Goal: Task Accomplishment & Management: Manage account settings

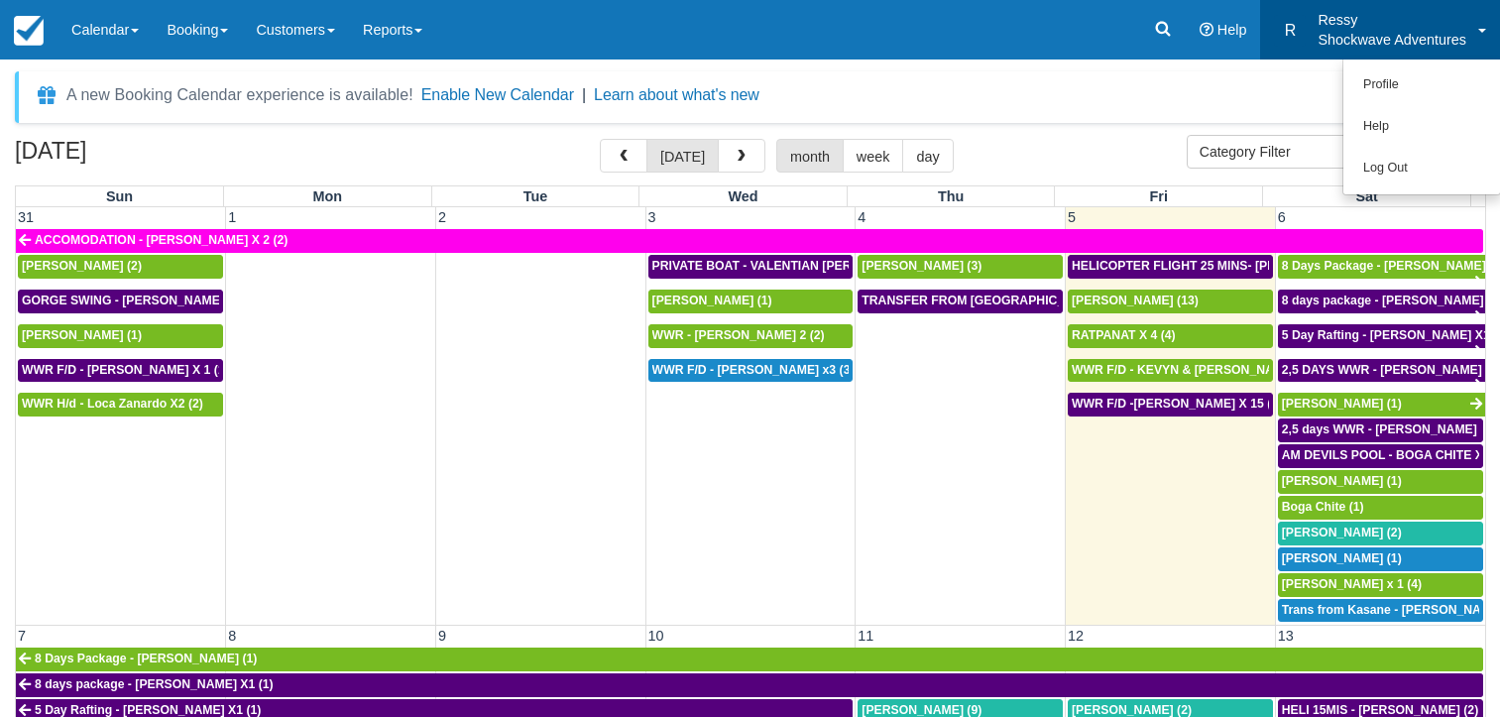
select select
click at [888, 266] on span "Ruth Huwe (3)" at bounding box center [922, 266] width 120 height 14
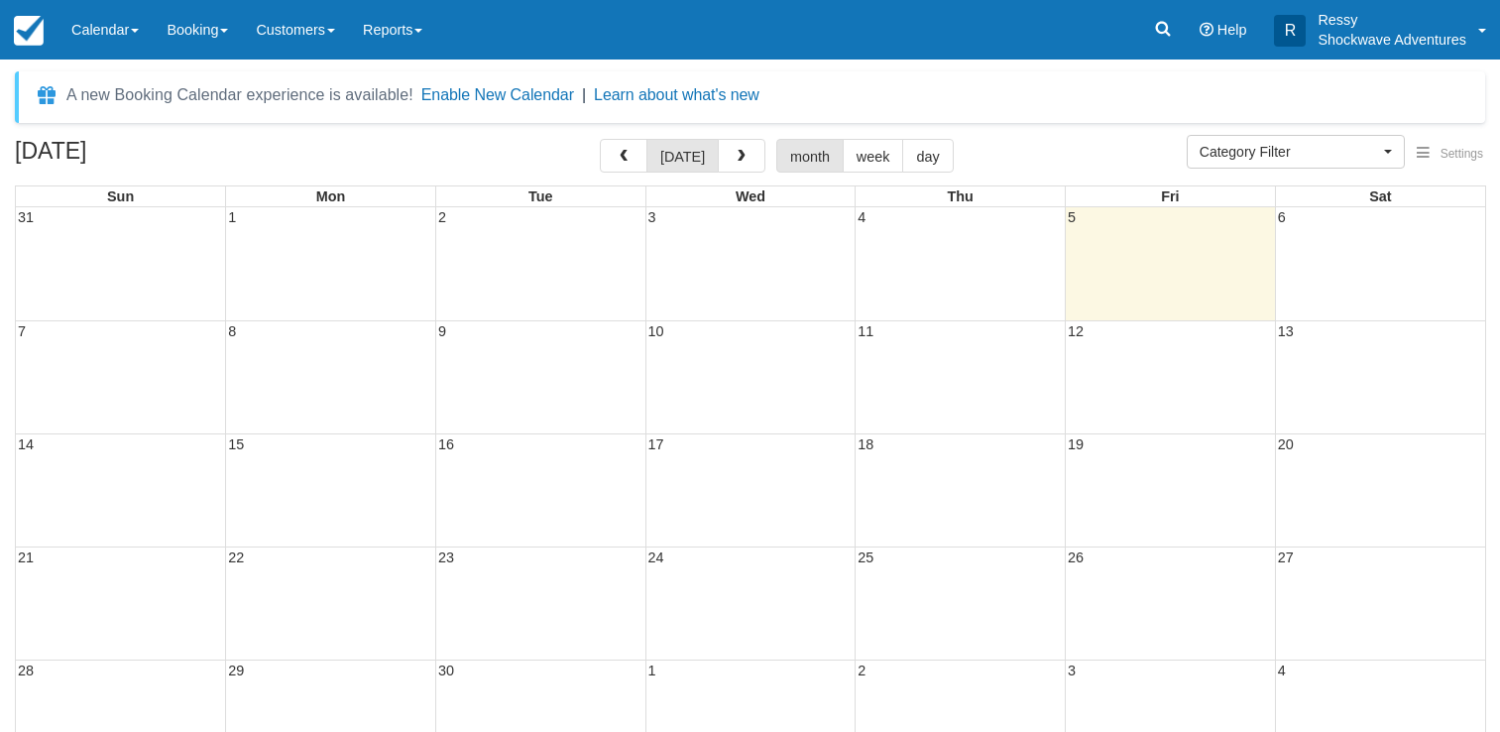
select select
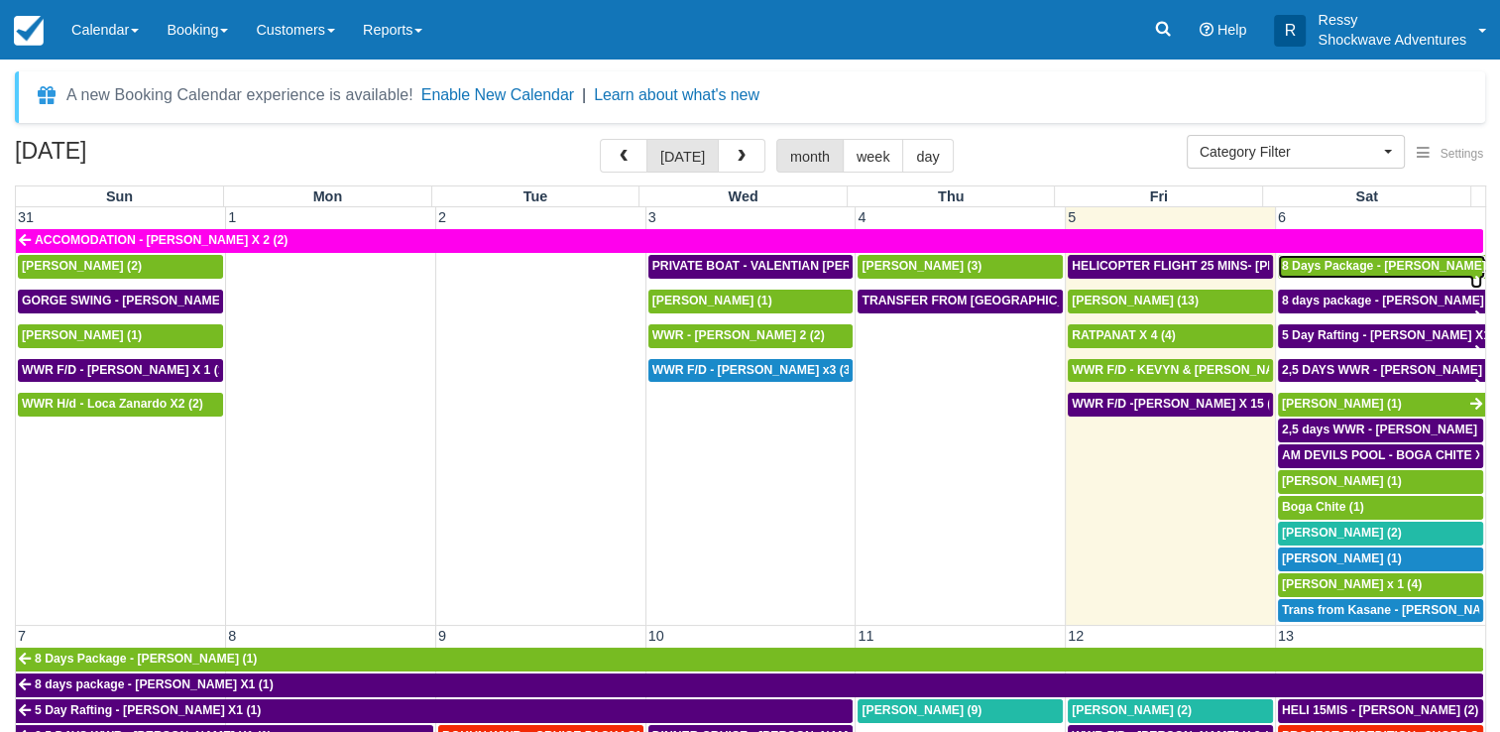
click at [1320, 264] on span "8 Days Package - Ruth Huwe (1)" at bounding box center [1393, 266] width 222 height 14
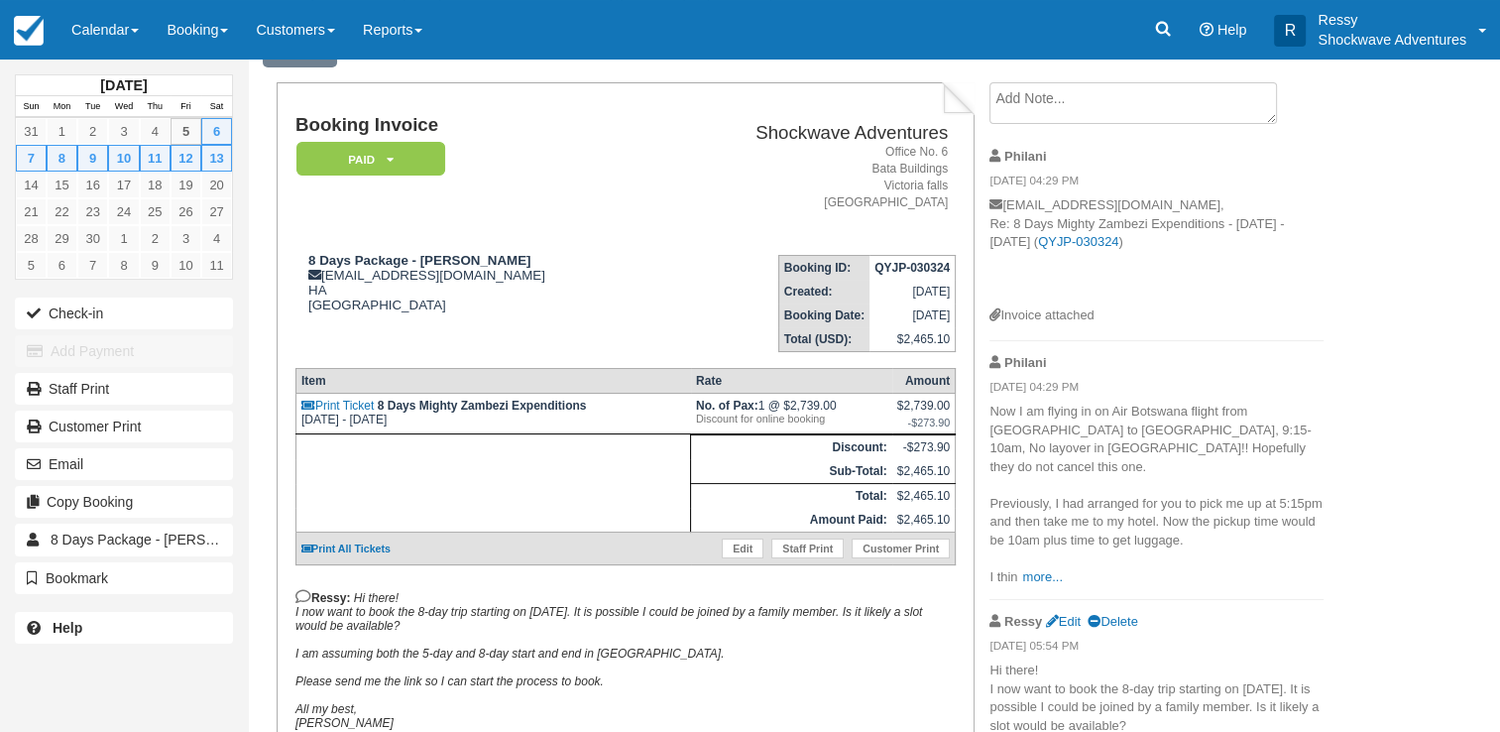
scroll to position [198, 0]
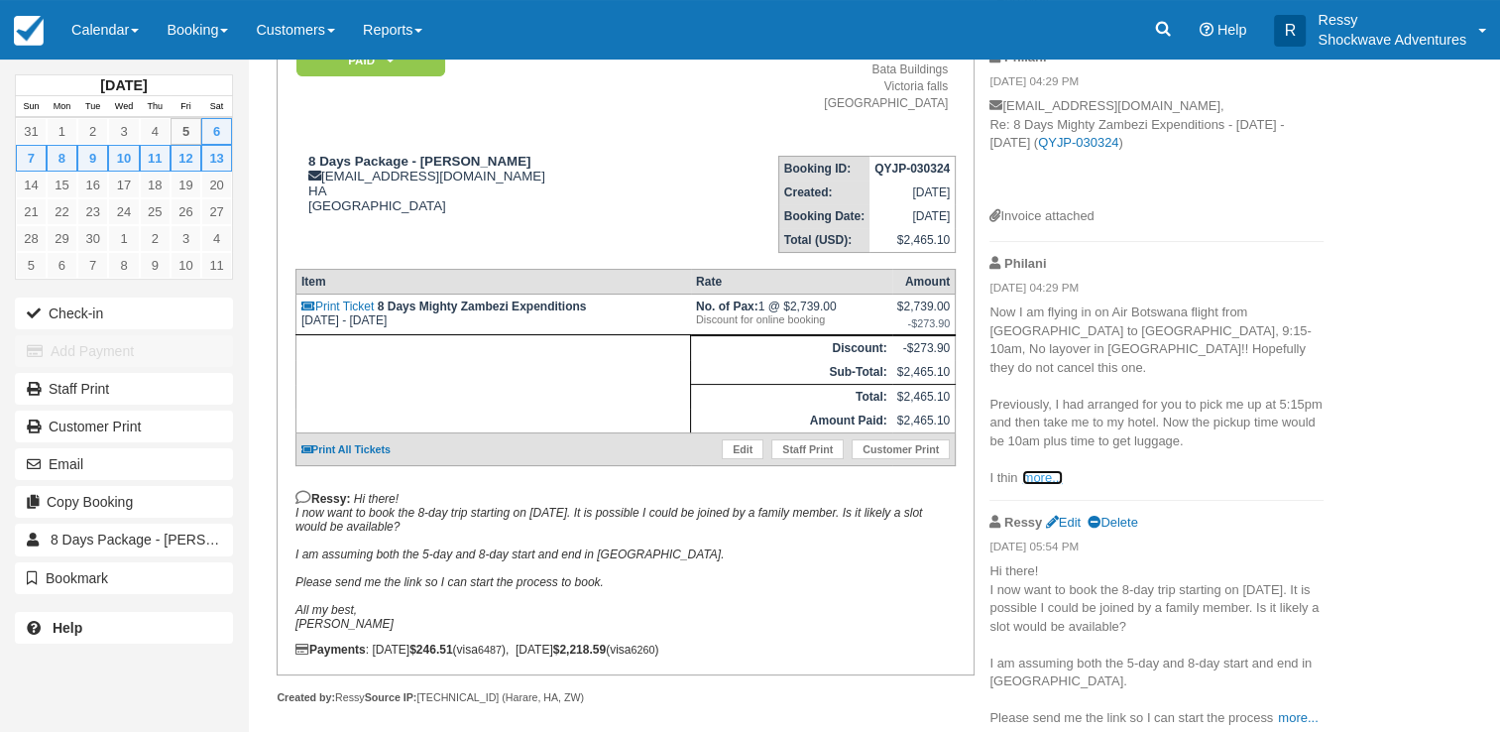
click at [1034, 470] on link "more..." at bounding box center [1042, 477] width 40 height 15
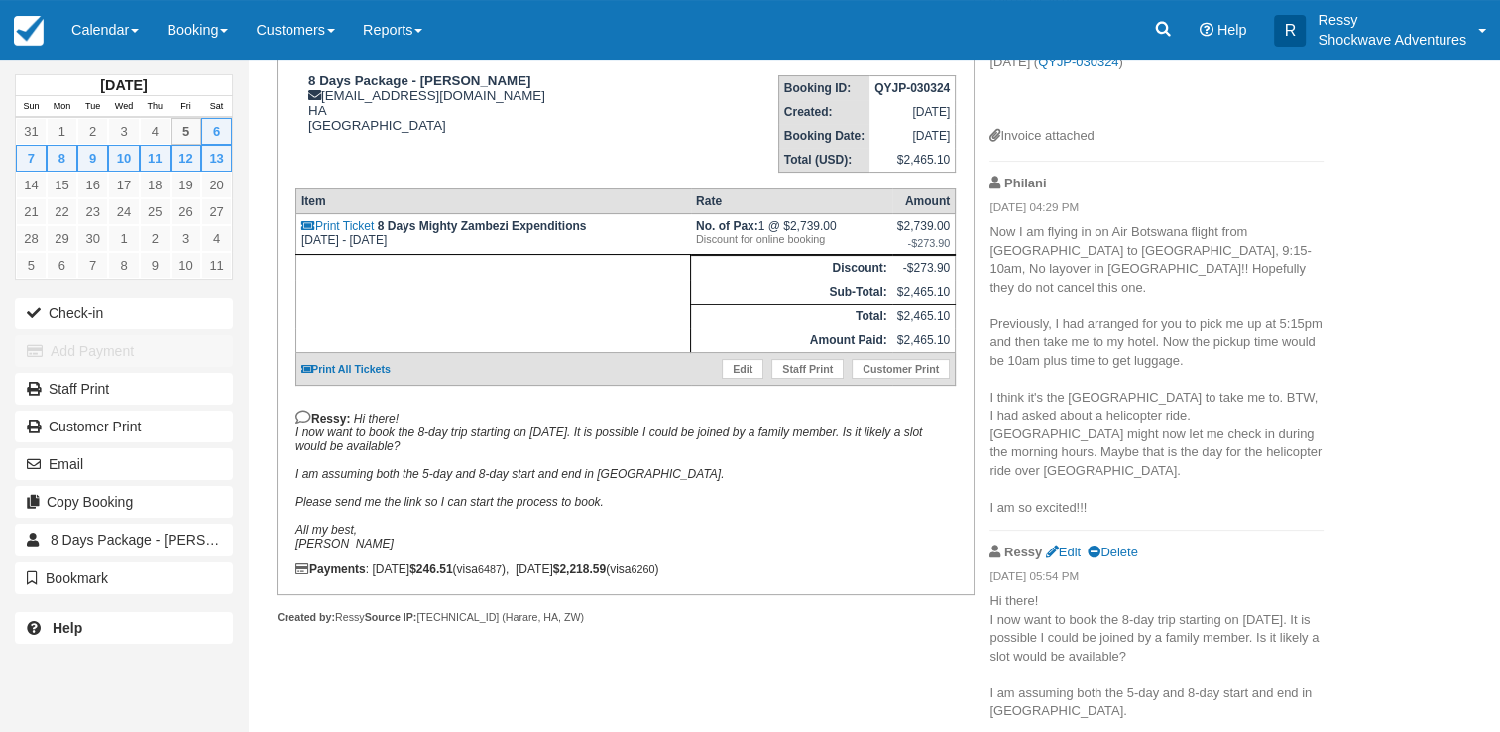
scroll to position [280, 0]
click at [1293, 731] on link "more..." at bounding box center [1298, 746] width 40 height 15
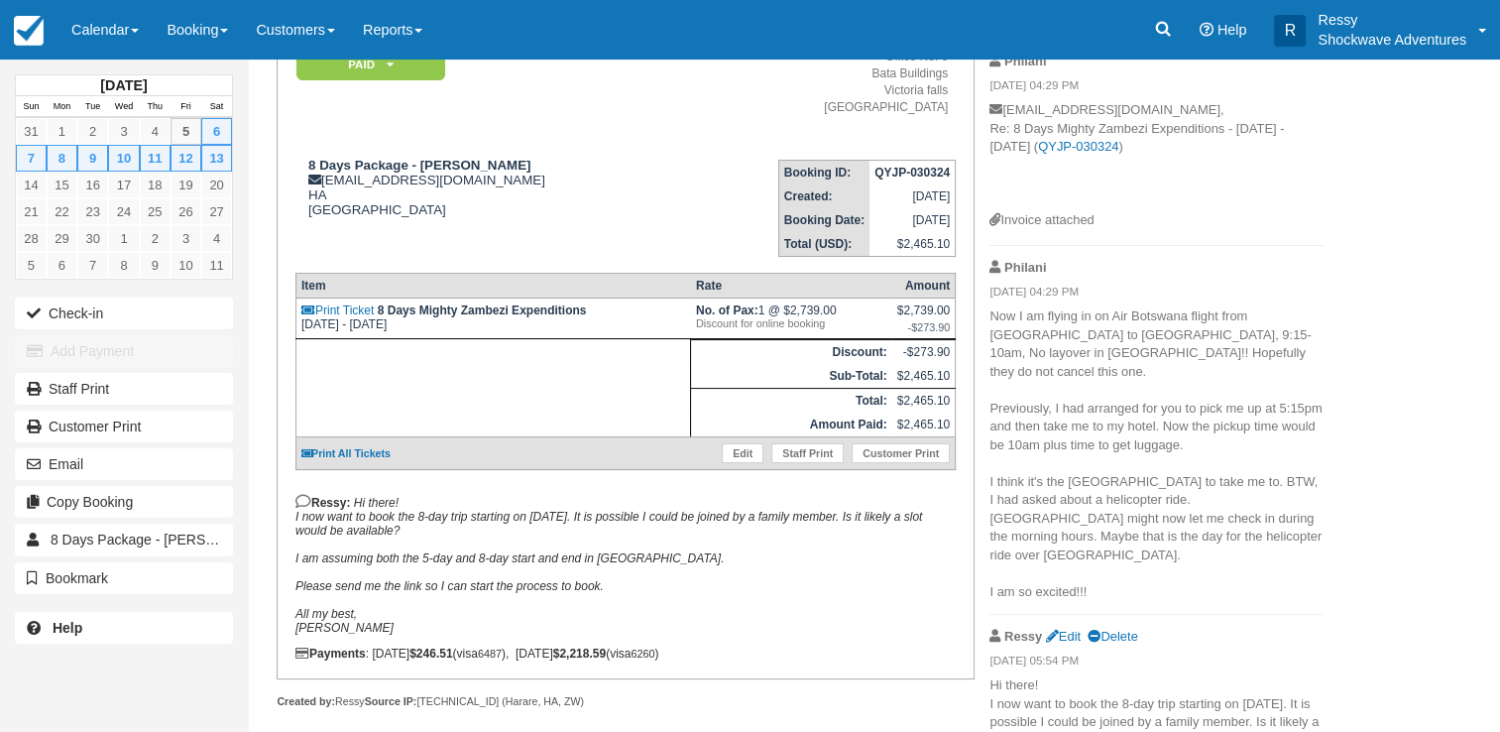
scroll to position [198, 0]
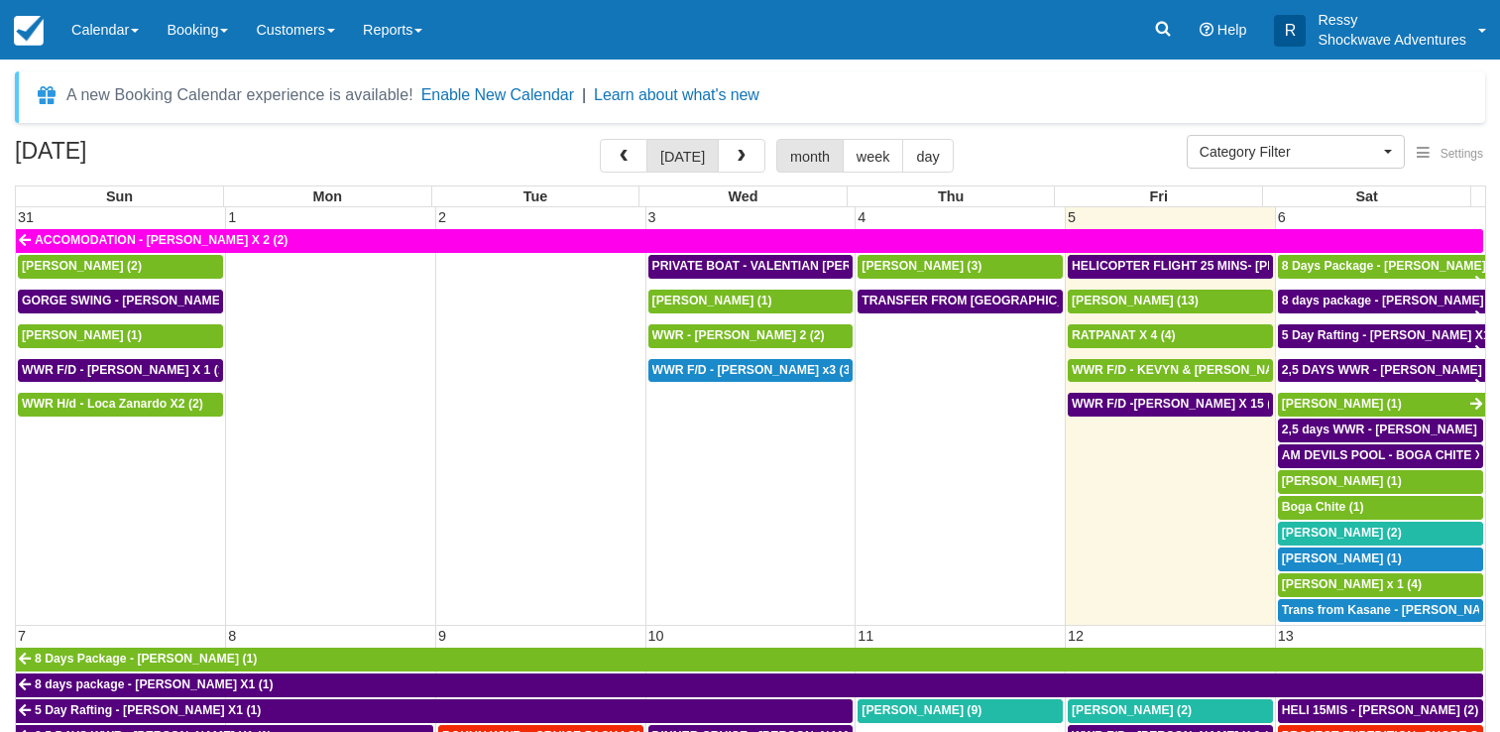
select select
click at [1329, 402] on span "Brian Stainken (1)" at bounding box center [1342, 404] width 120 height 14
select select
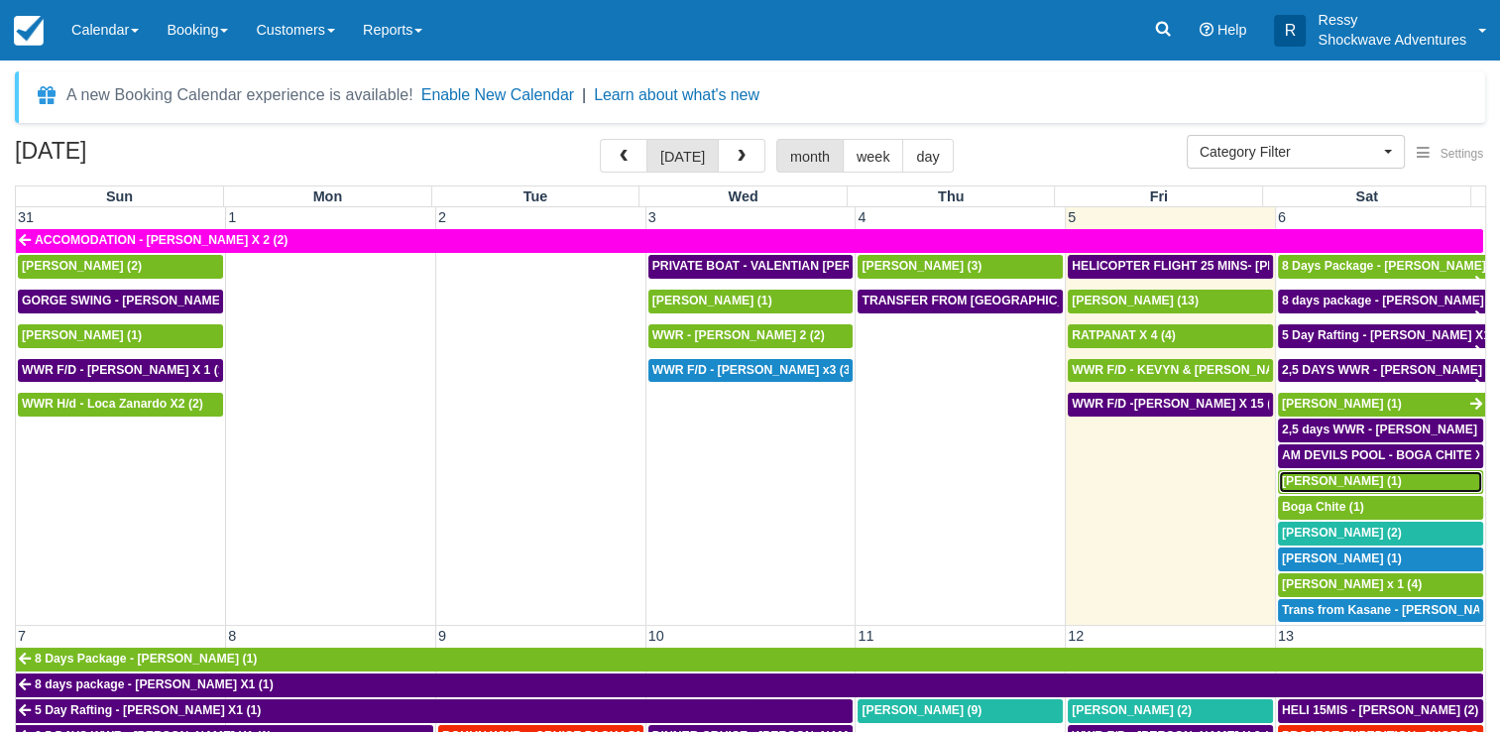
click at [1338, 480] on span "[PERSON_NAME] (1)" at bounding box center [1342, 481] width 120 height 14
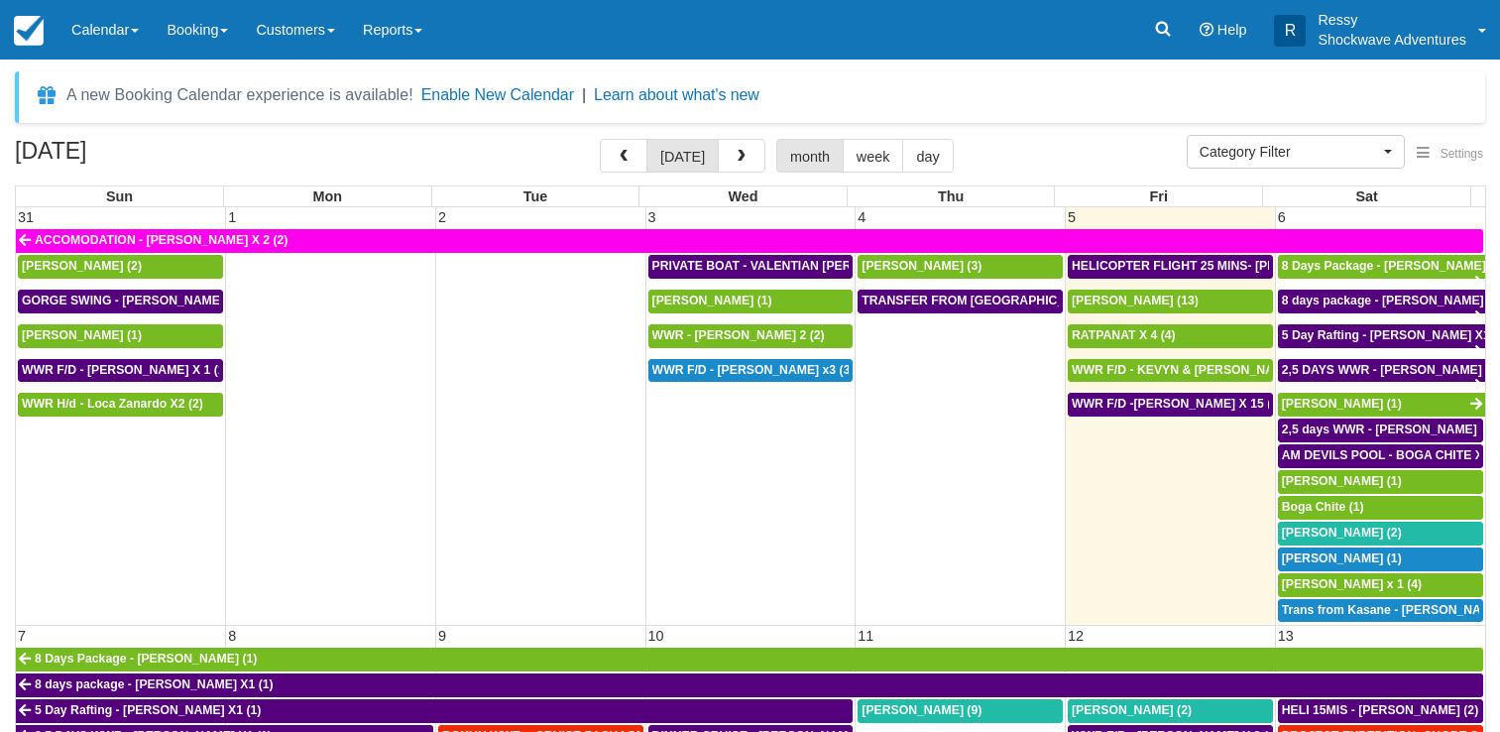
select select
click at [1393, 504] on div "Boga Chite (1)" at bounding box center [1380, 508] width 197 height 16
select select
click at [1342, 527] on span "Fabio Vieira Moroz (2)" at bounding box center [1342, 532] width 120 height 14
select select
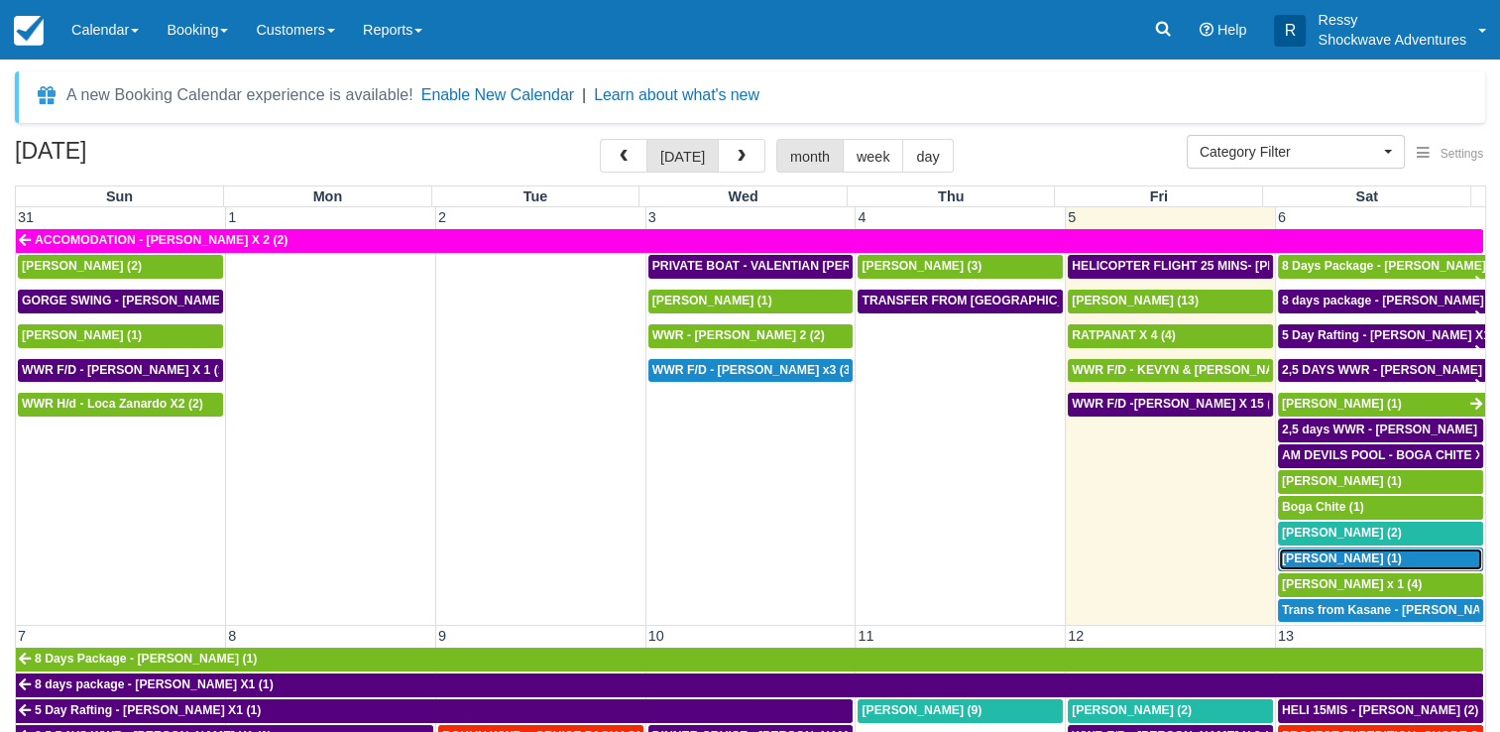
click at [1355, 560] on span "[PERSON_NAME] (1)" at bounding box center [1342, 558] width 120 height 14
select select
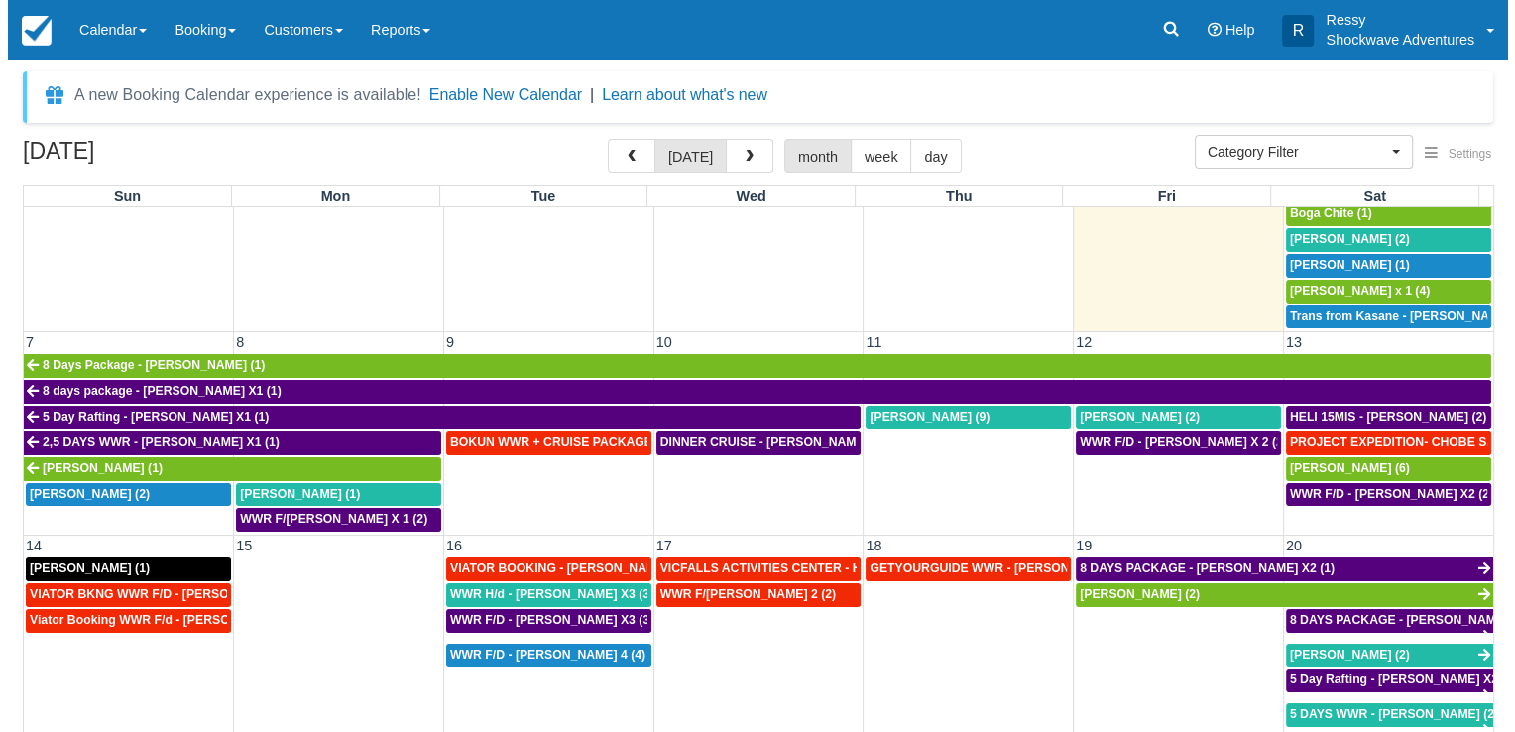
scroll to position [297, 0]
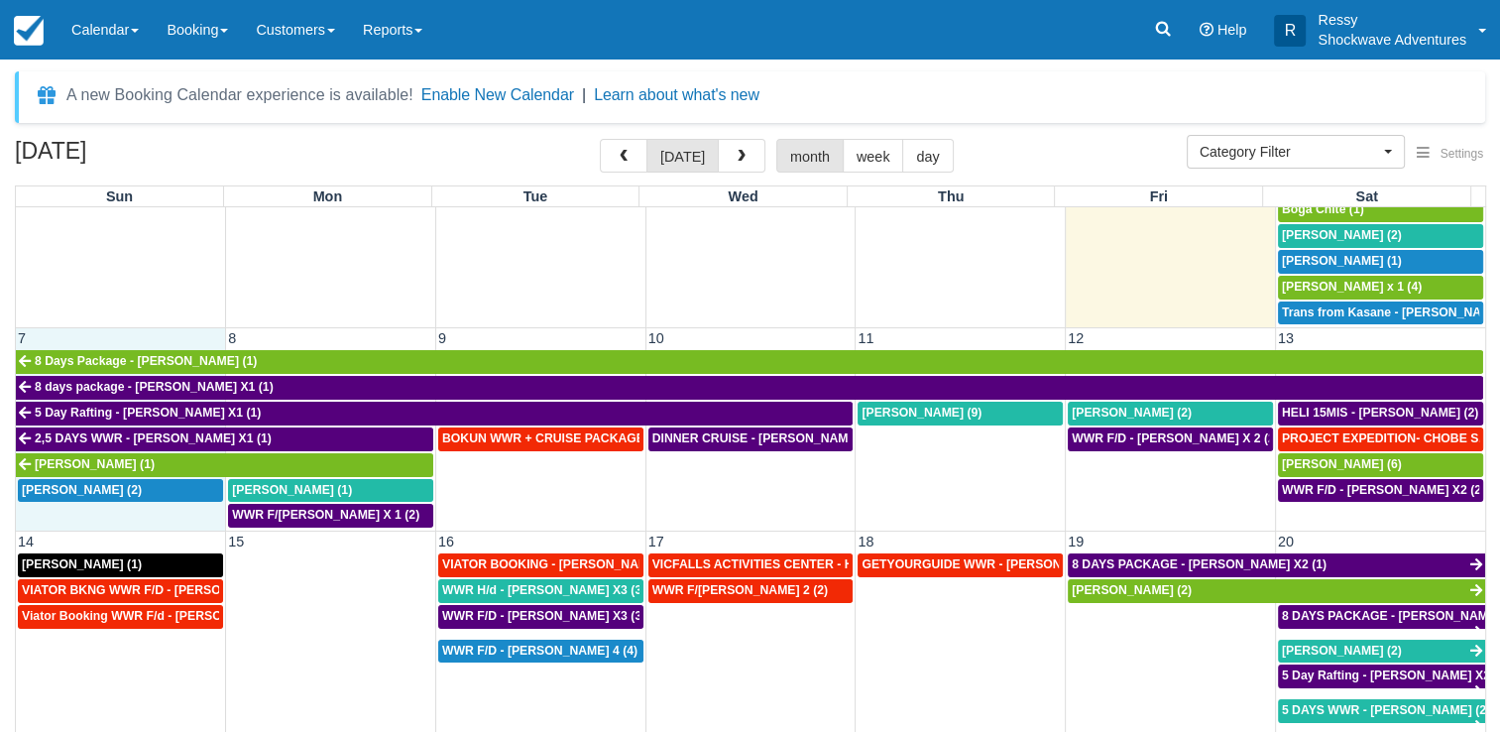
click at [80, 502] on td "[PERSON_NAME] (2)" at bounding box center [121, 504] width 210 height 52
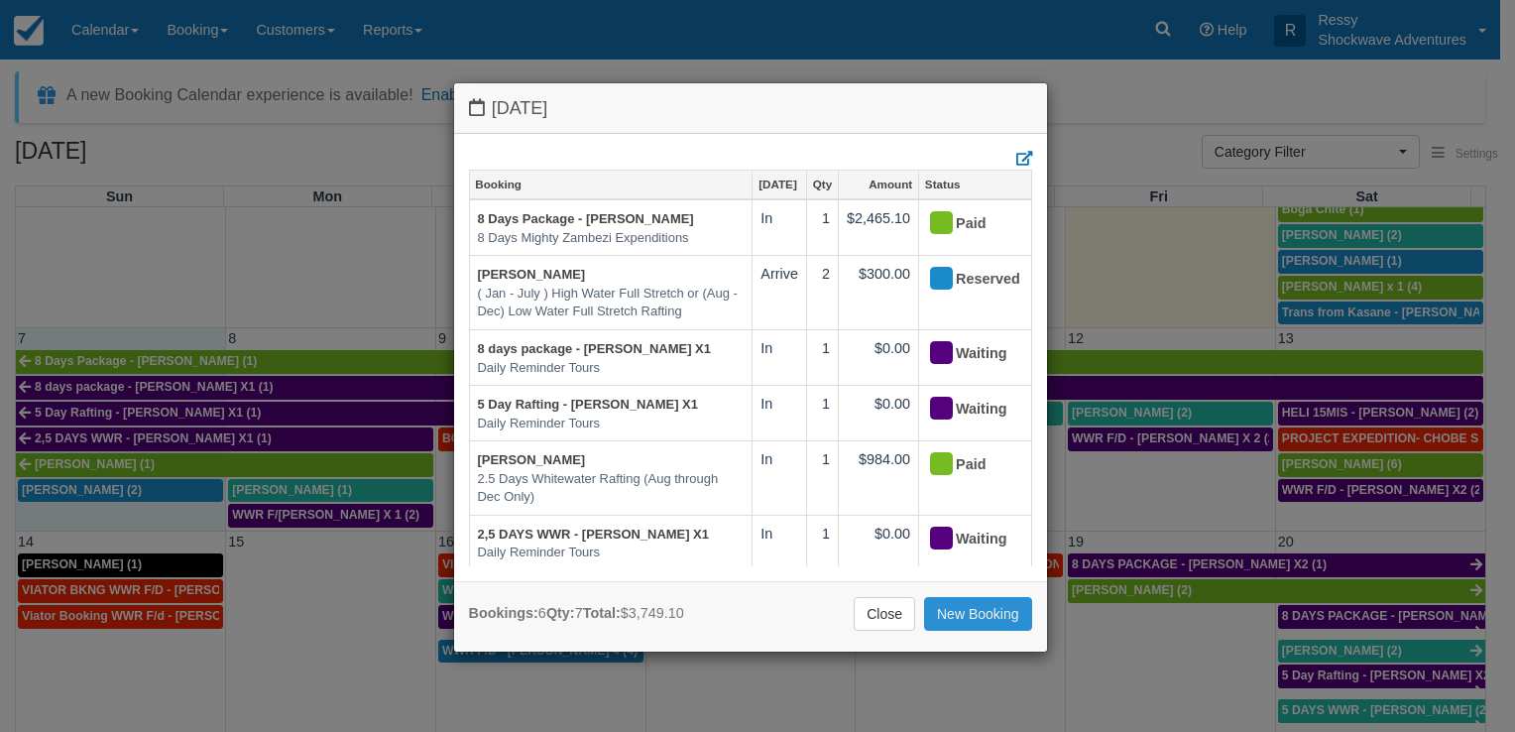
click at [952, 602] on link "New Booking" at bounding box center [978, 614] width 108 height 34
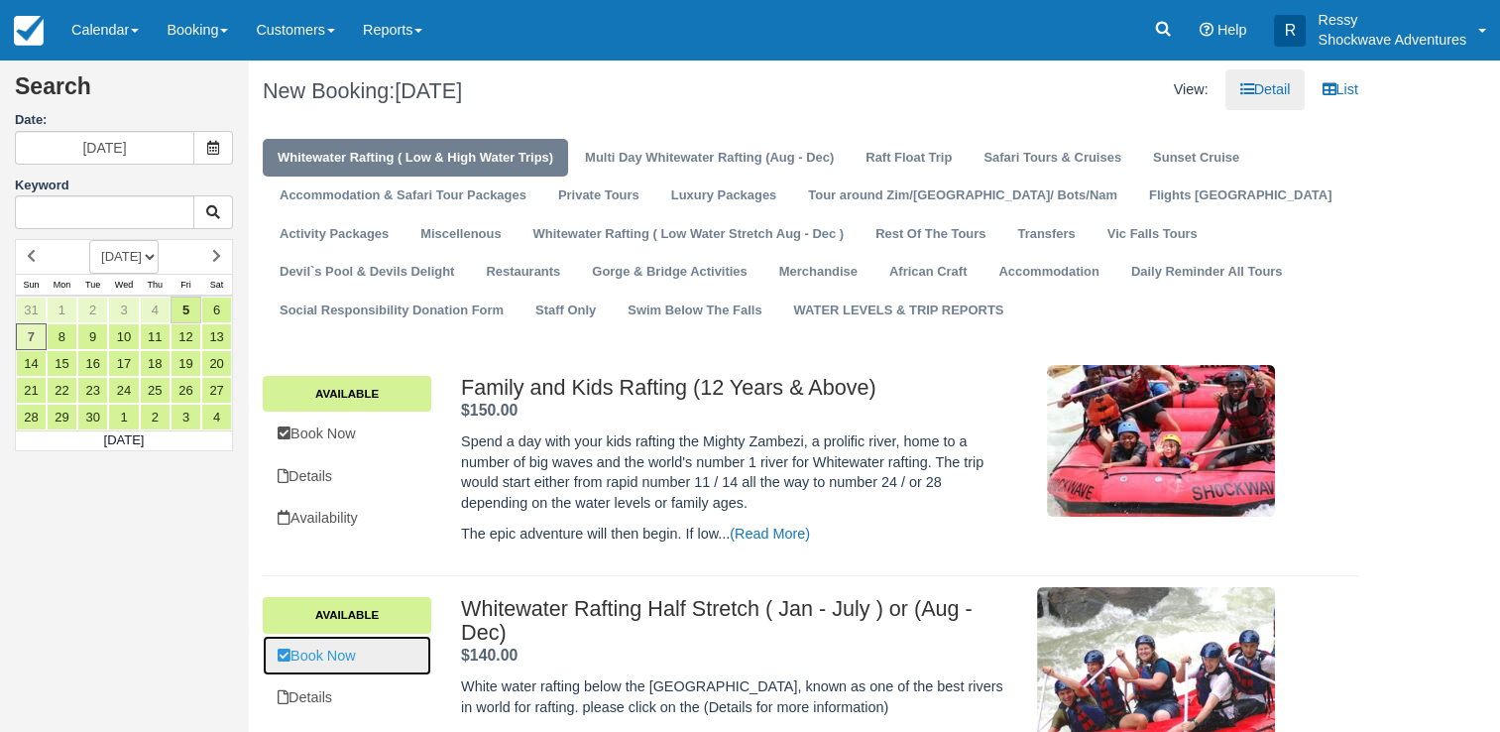
click at [380, 648] on link "Book Now" at bounding box center [347, 656] width 169 height 41
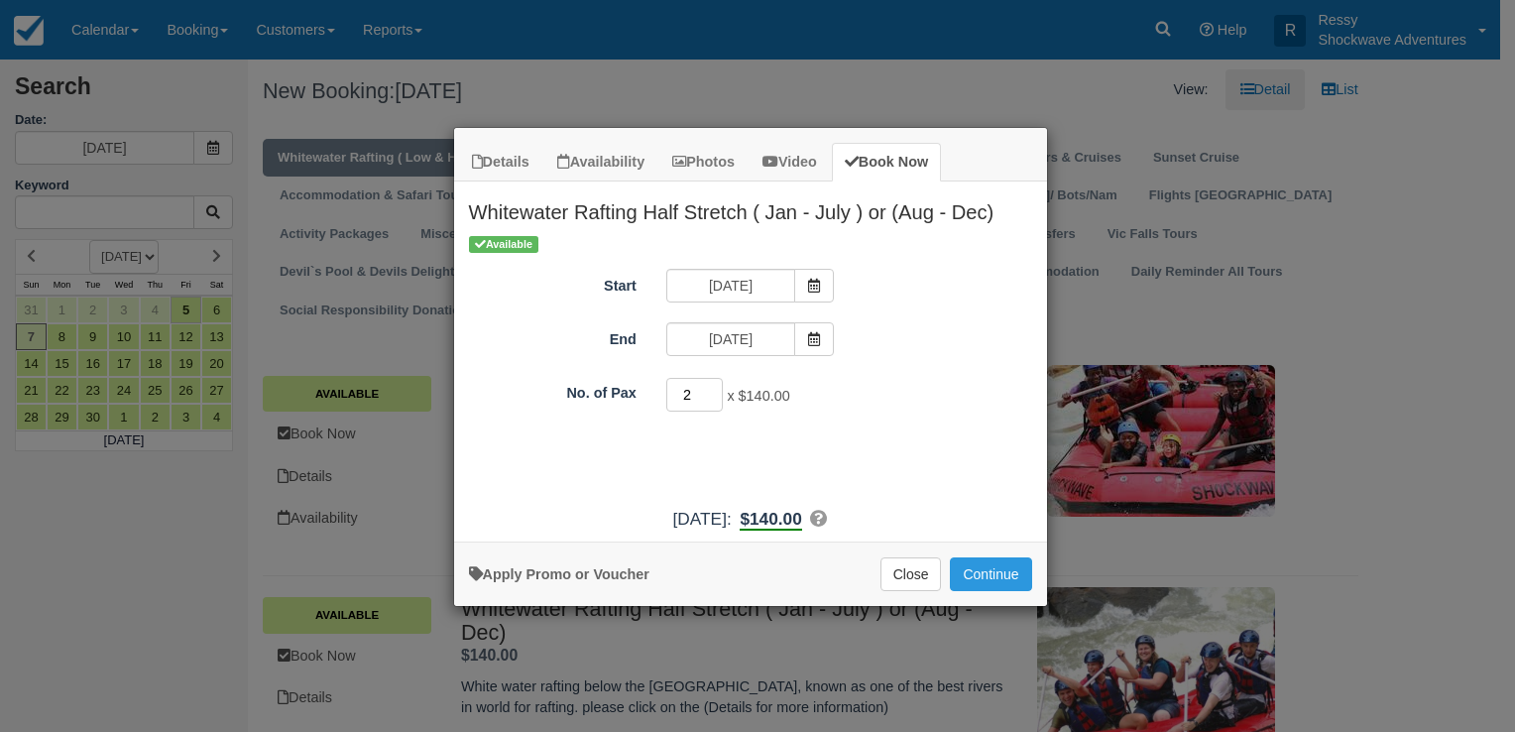
type input "2"
click at [710, 392] on input "2" at bounding box center [695, 395] width 58 height 34
click at [991, 580] on button "Continue" at bounding box center [990, 574] width 81 height 34
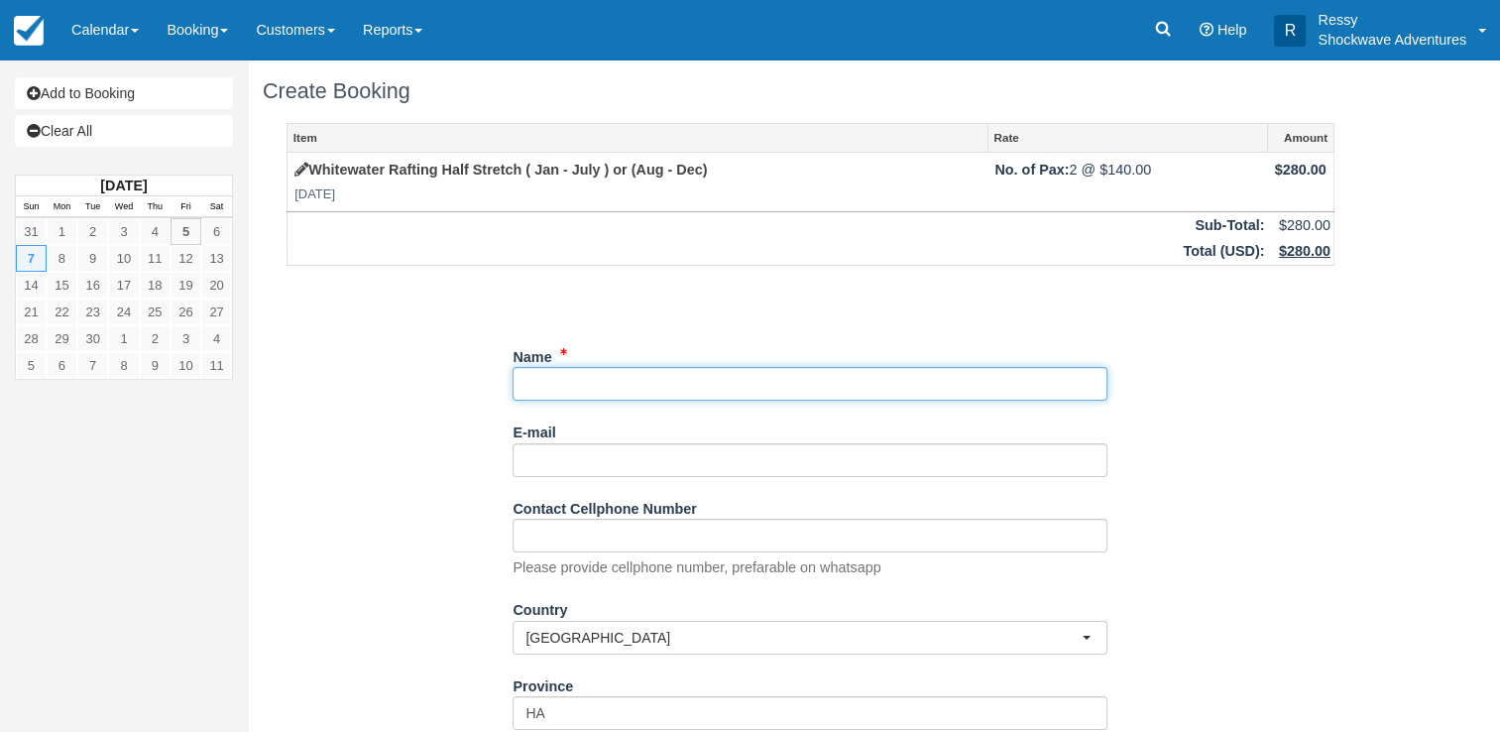
click at [659, 382] on input "Name" at bounding box center [810, 384] width 595 height 34
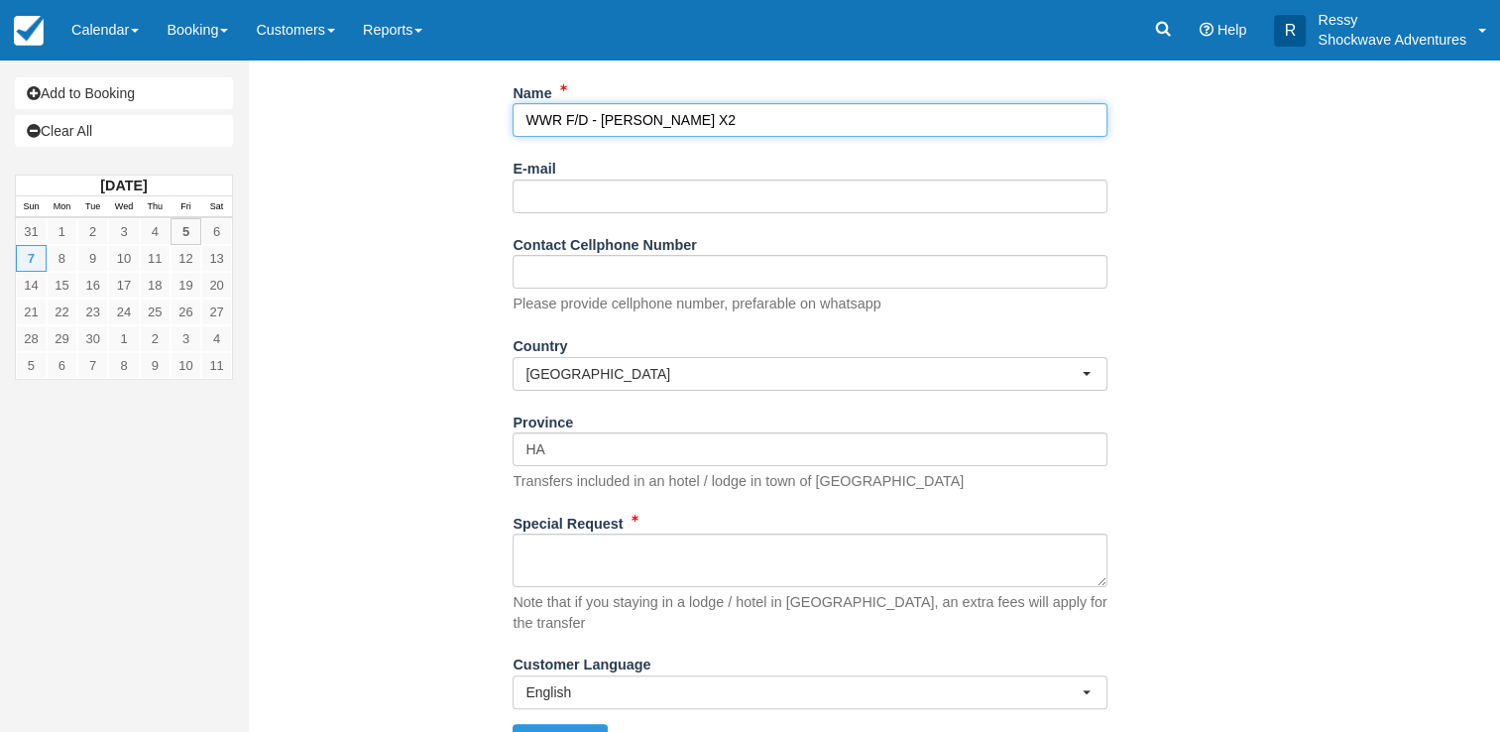
scroll to position [282, 0]
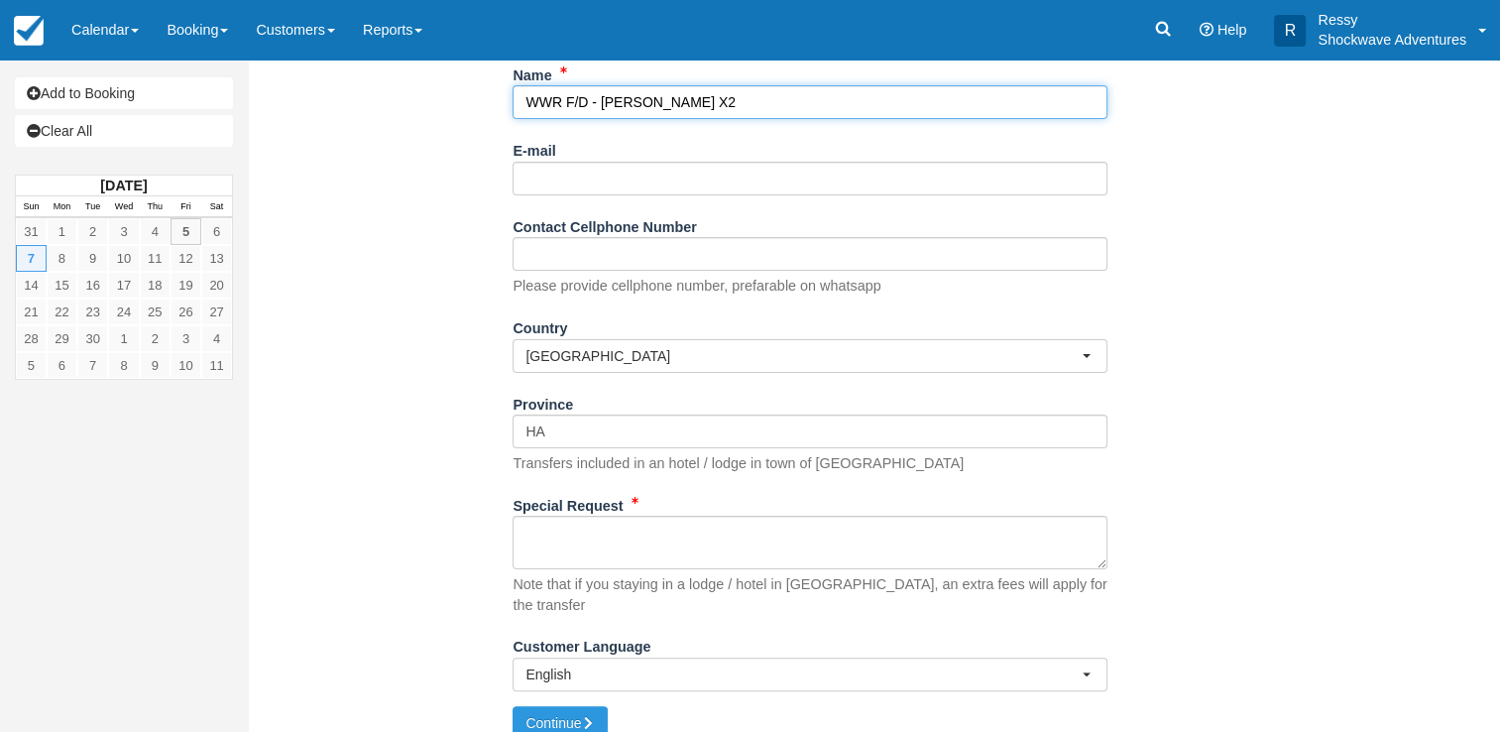
type input "WWR F/D - STEENEKAMP SIMONE X2"
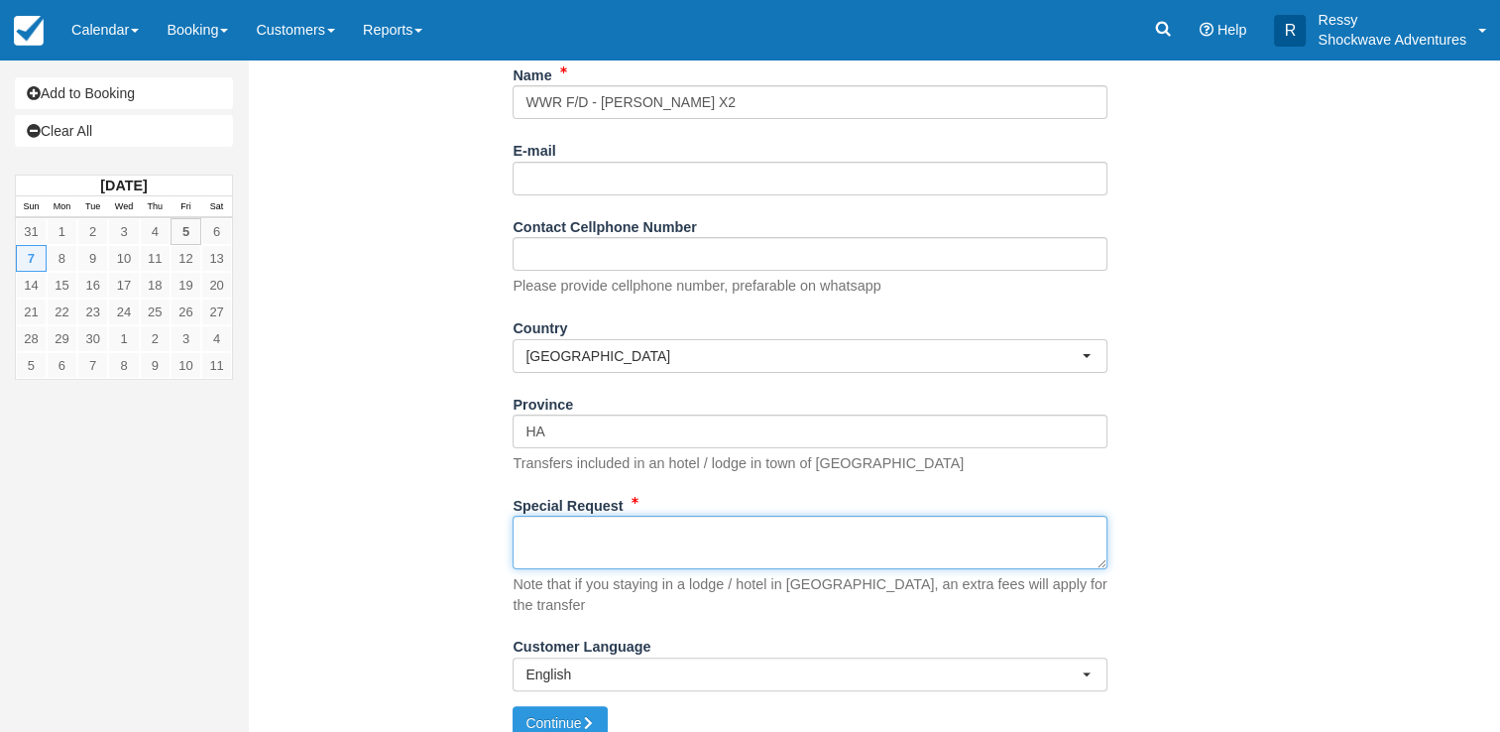
click at [531, 528] on textarea "Special Request" at bounding box center [810, 543] width 595 height 54
type textarea "07:50 AM FROM KASAMBABEZI"
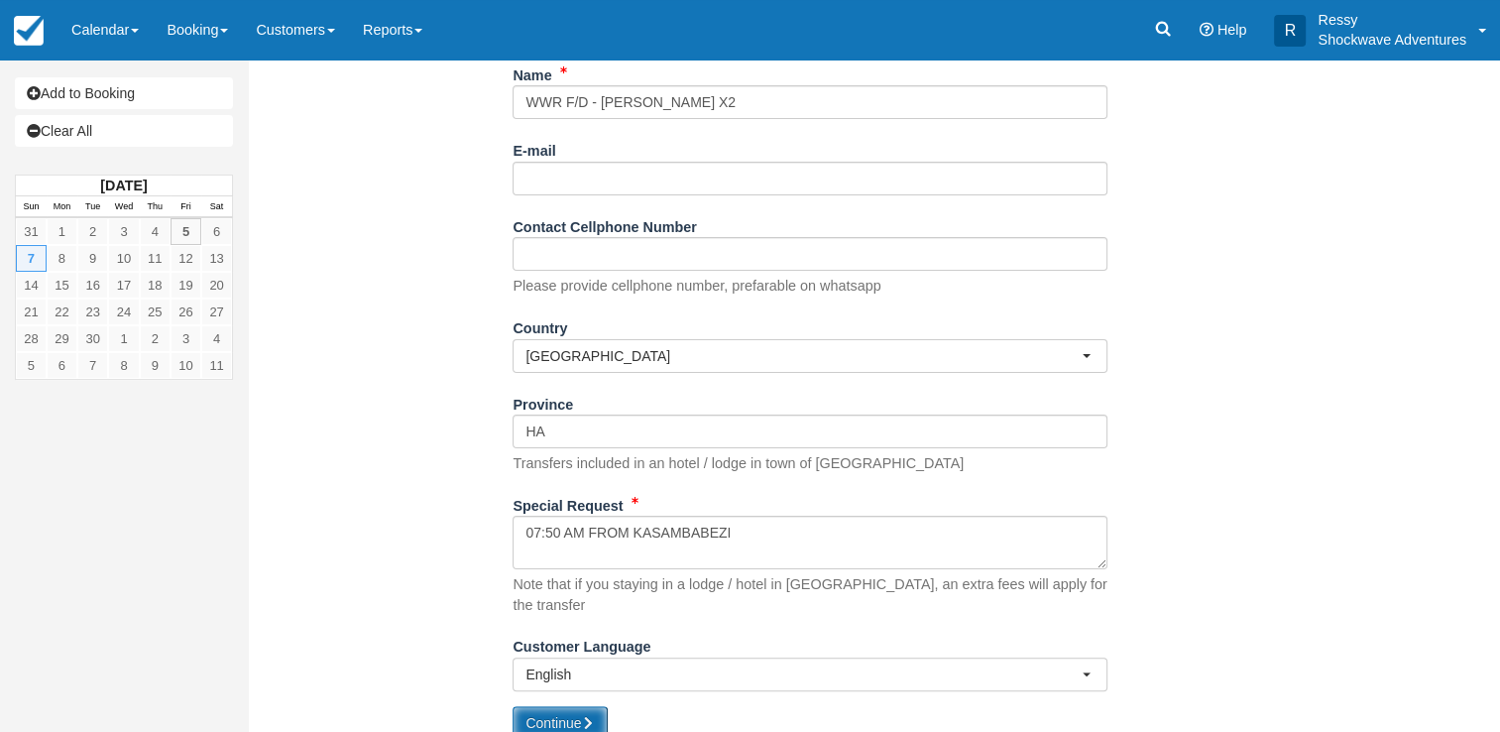
click at [555, 706] on button "Continue" at bounding box center [560, 723] width 95 height 34
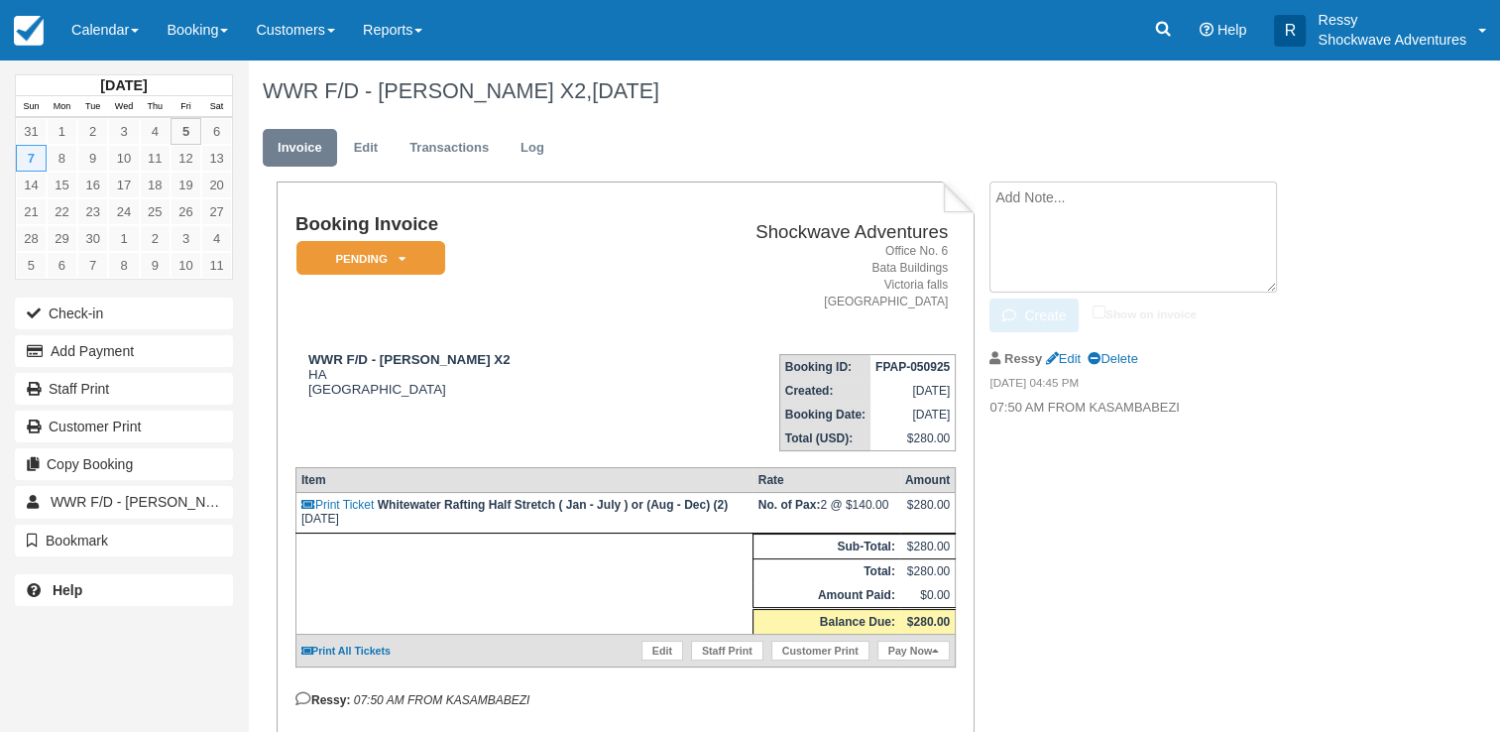
click at [1036, 194] on textarea at bounding box center [1134, 236] width 288 height 111
click at [1111, 435] on div "Booking Invoice Pending   Reserved Deposit Paid Waiting Cancelled Void NO LONGE…" at bounding box center [793, 494] width 1091 height 627
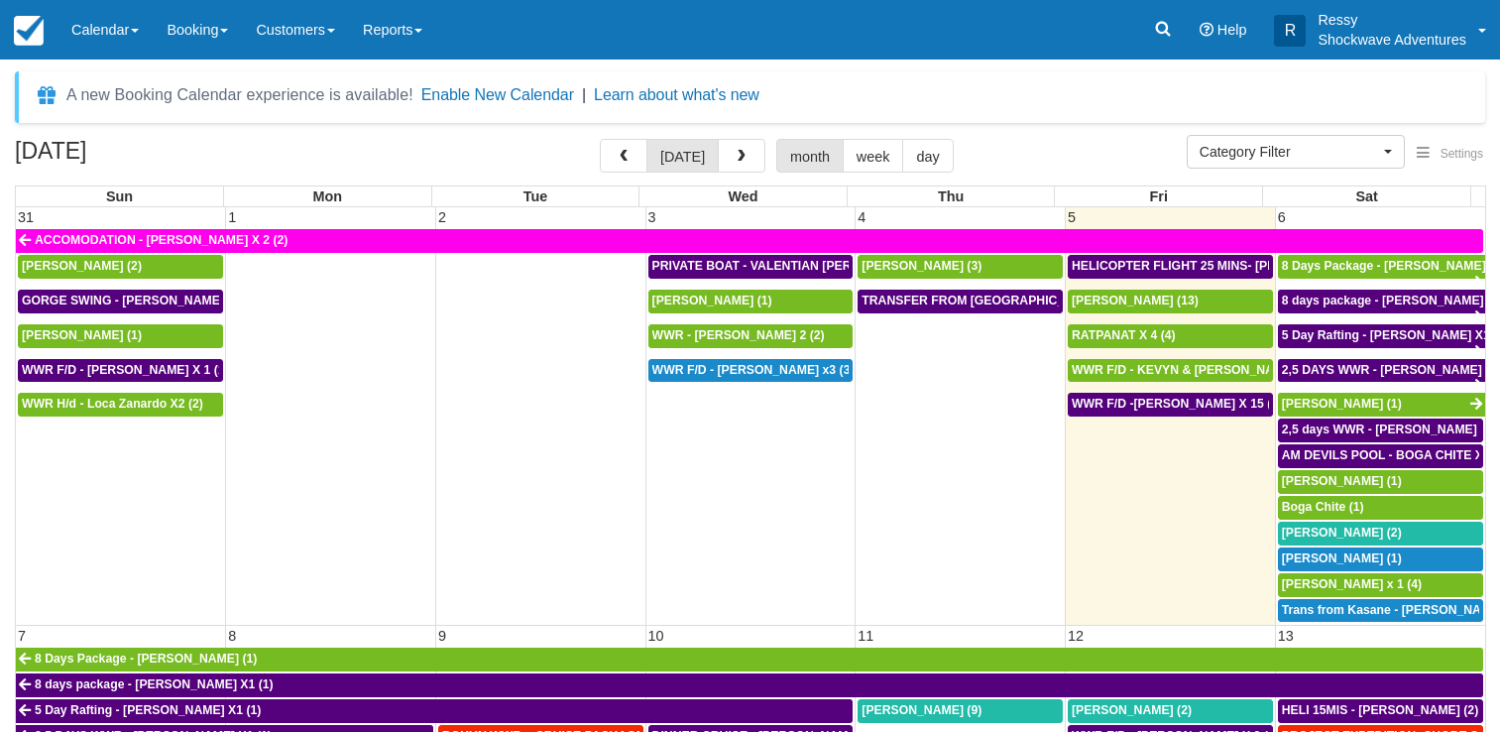
select select
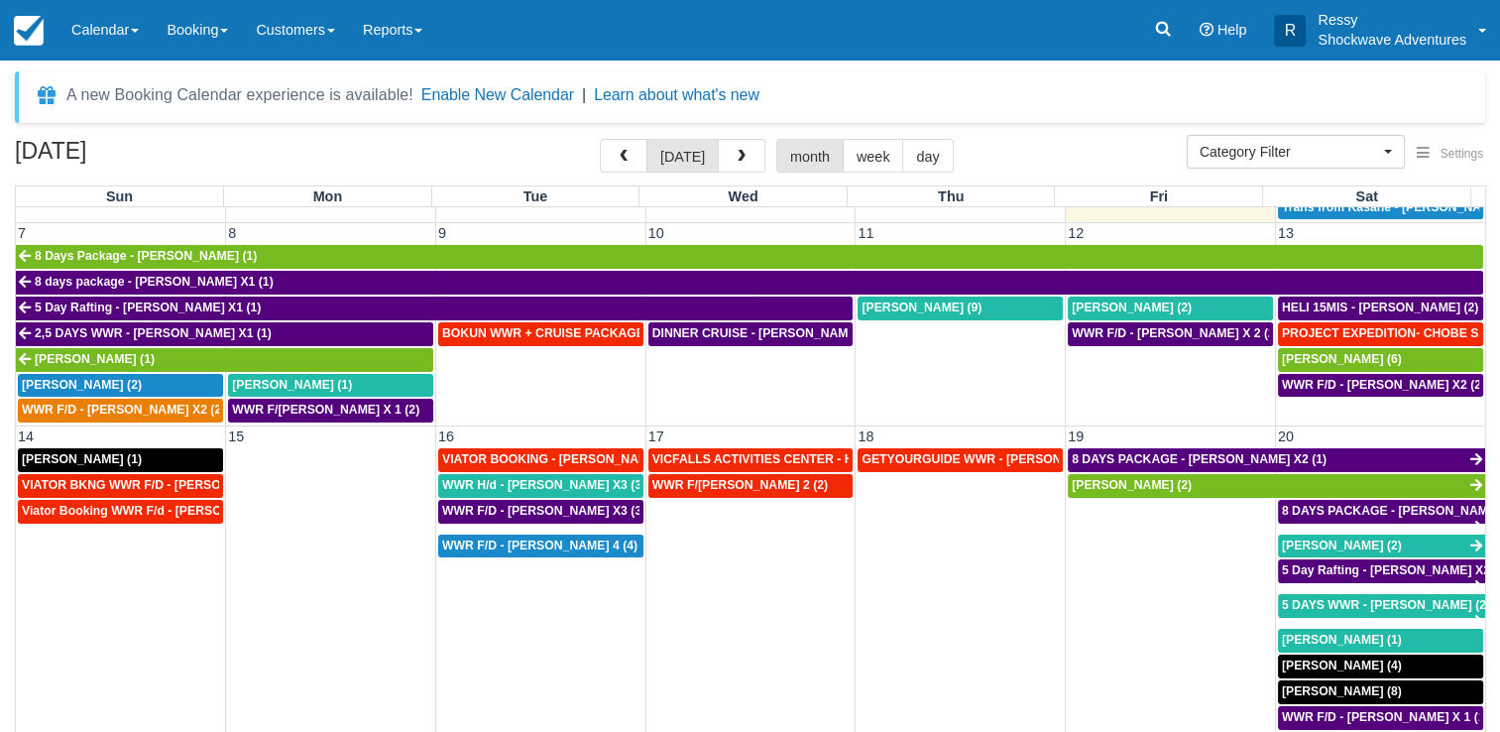
scroll to position [402, 0]
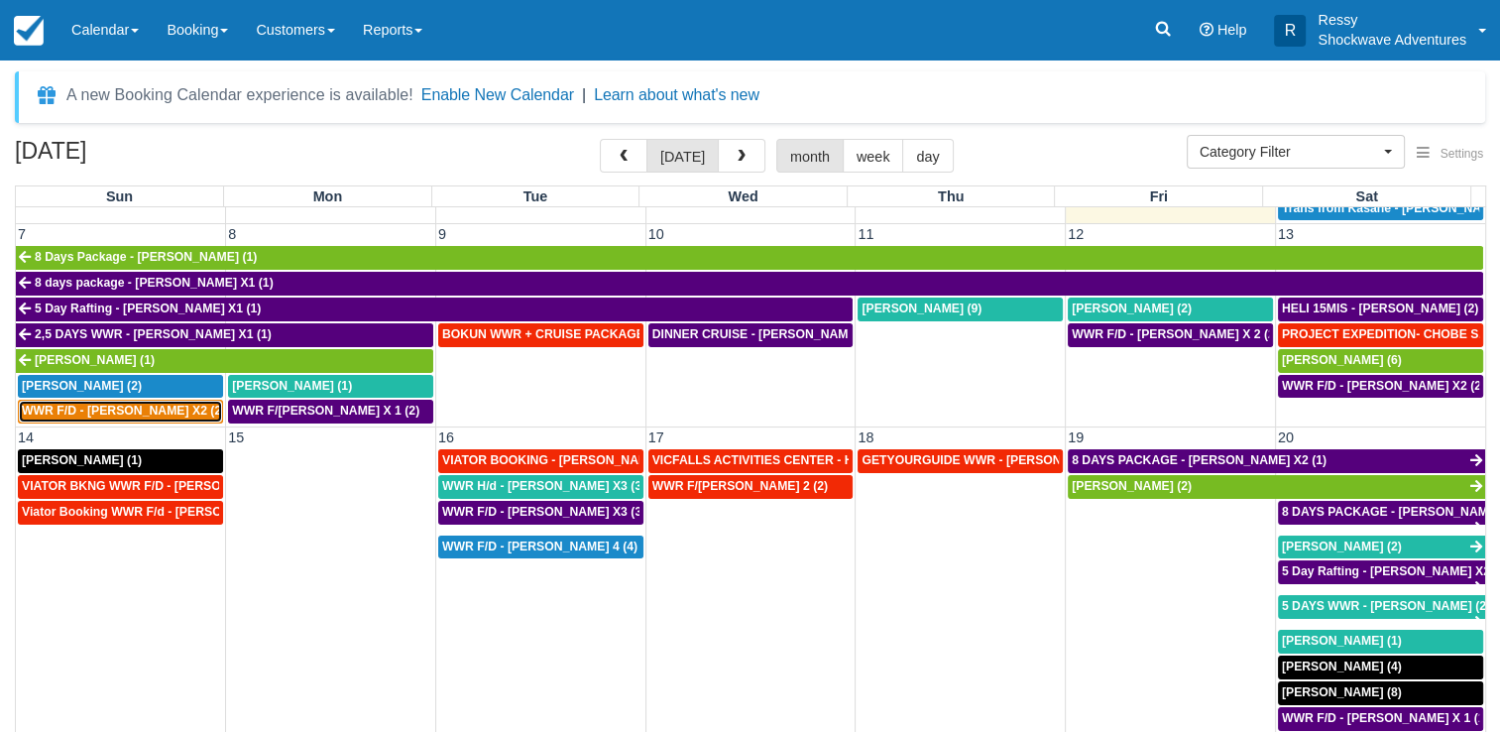
click at [181, 406] on span "WWR F/D - STEENEKAMP SIMONE X2 (2)" at bounding box center [123, 411] width 203 height 14
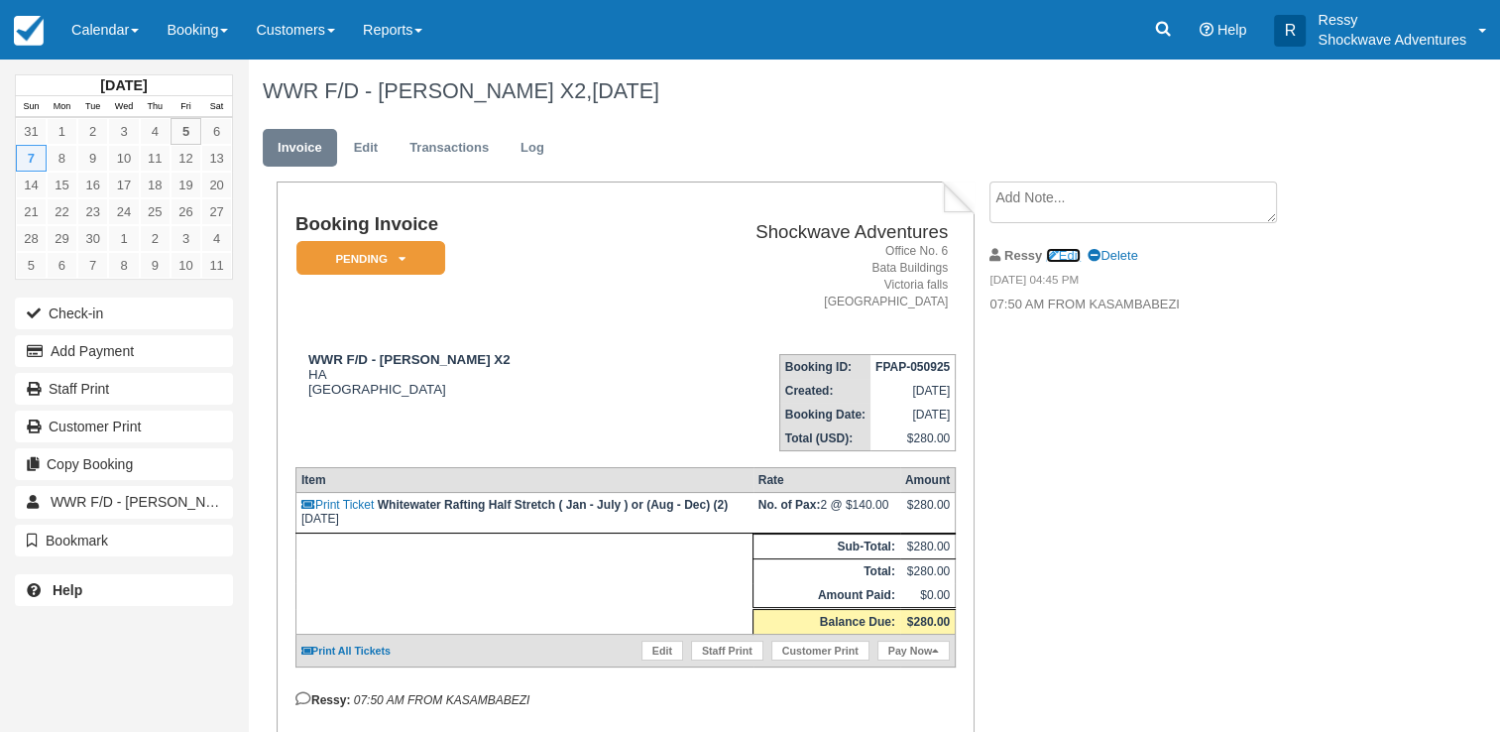
click at [1049, 259] on icon at bounding box center [1052, 256] width 13 height 13
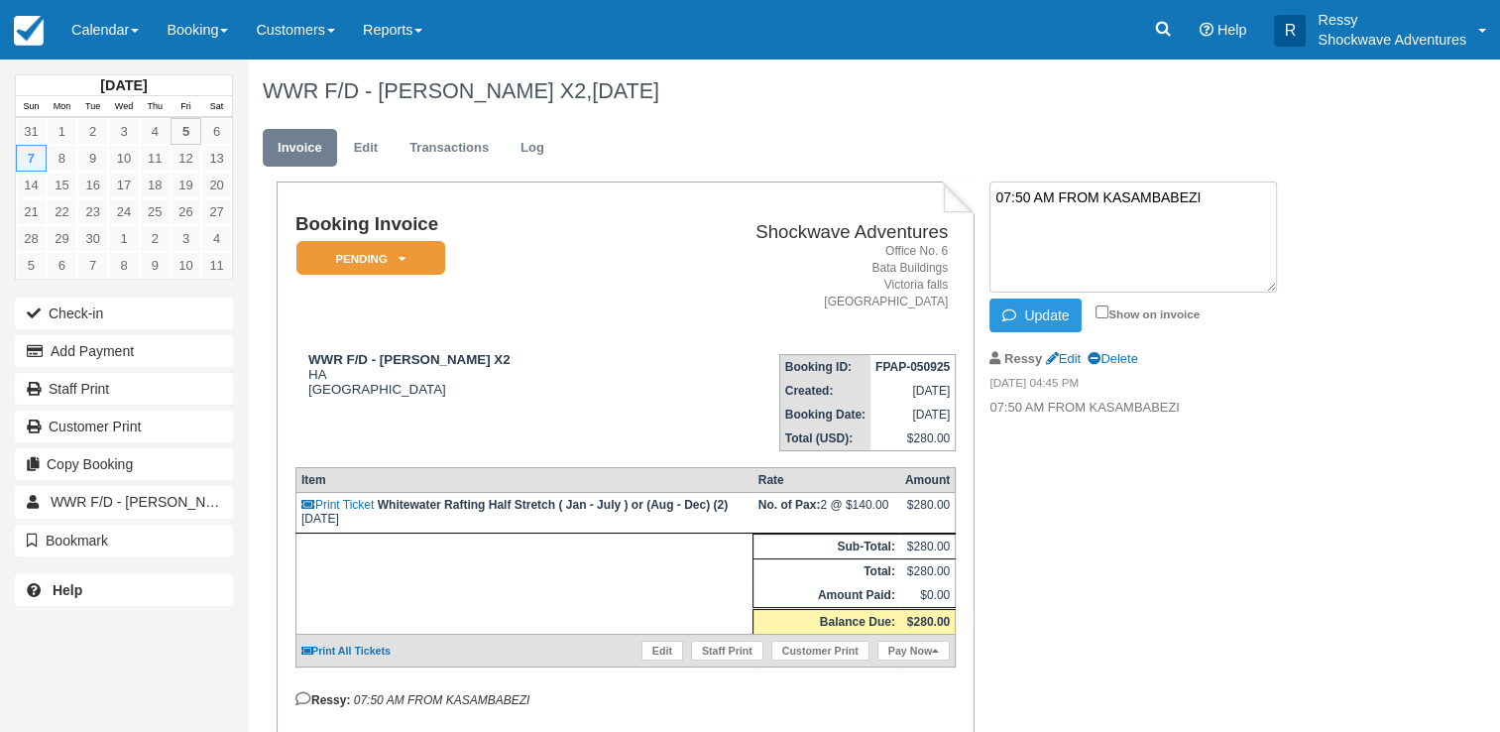
paste textarea "Good day. May I kindly book white water rafting for 2 people under the name Ste…"
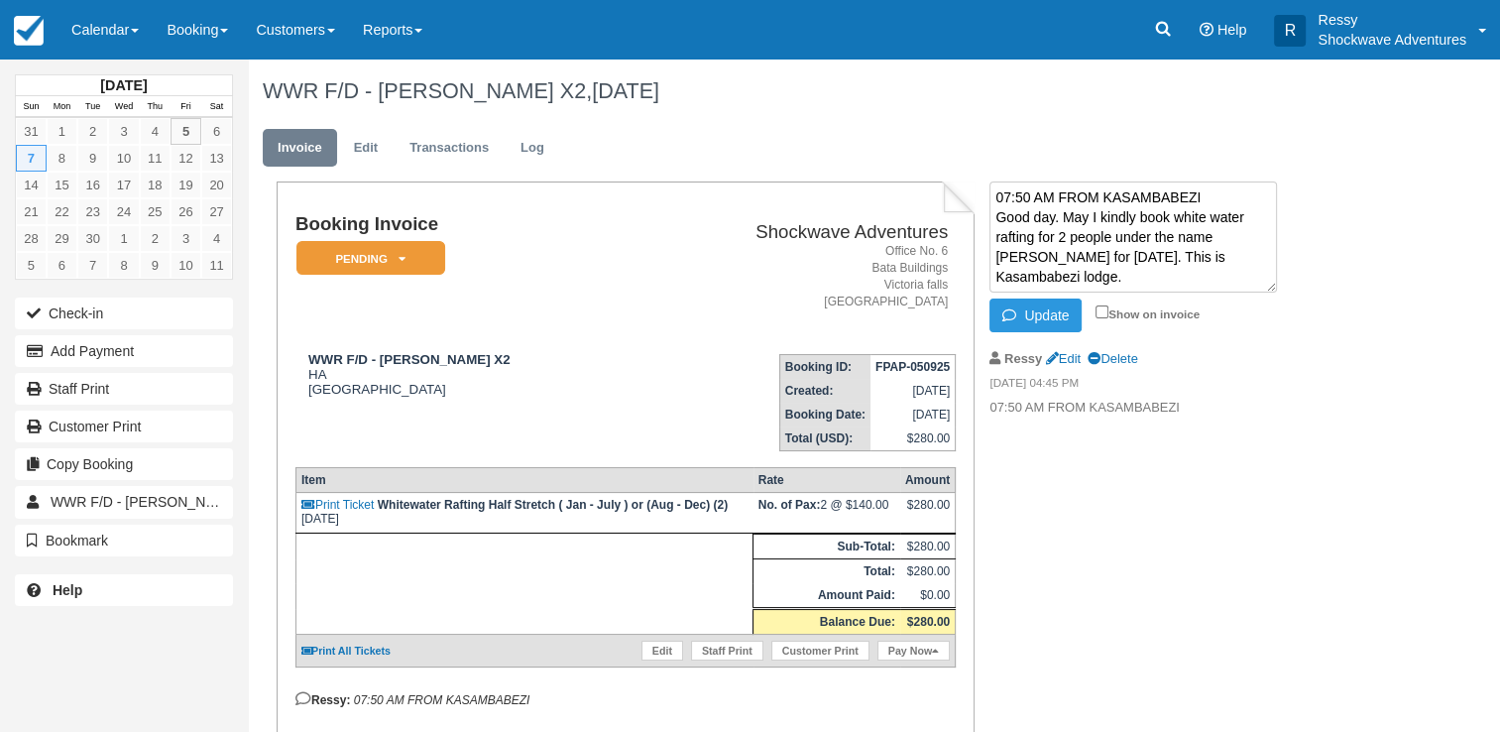
scroll to position [32, 0]
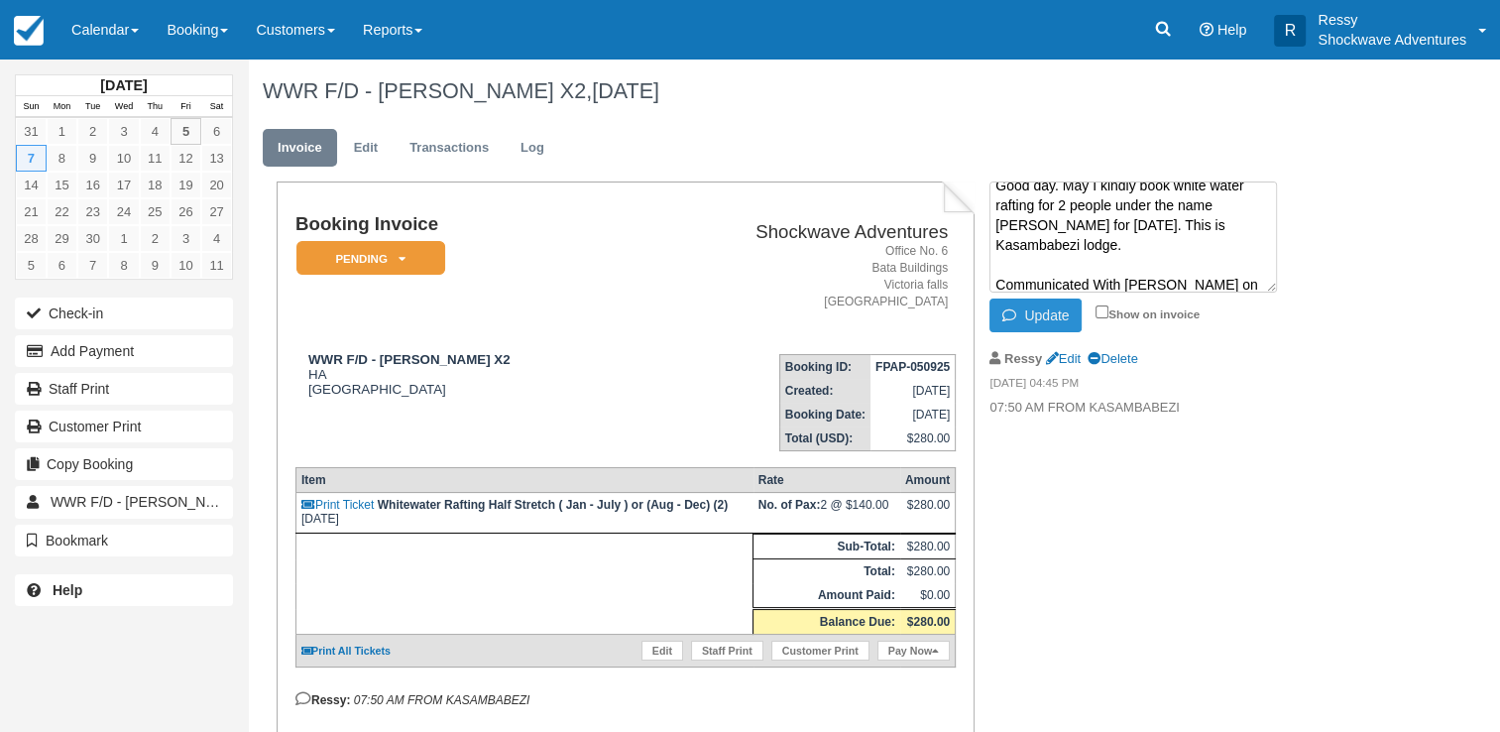
type textarea "07:50 AM FROM KASAMBABEZI Good day. May I kindly book white water rafting for 2…"
click at [1005, 315] on icon "button" at bounding box center [1013, 315] width 22 height 14
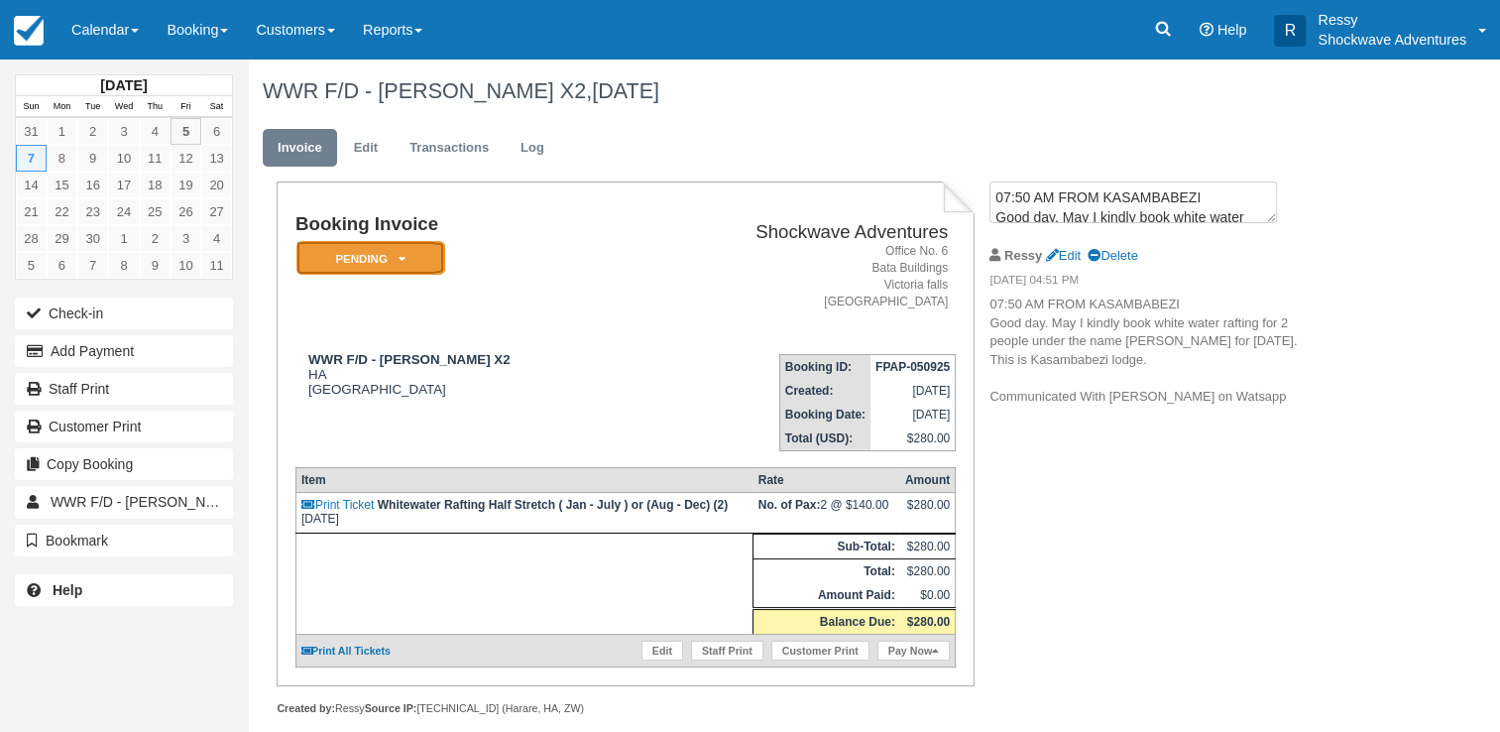
click at [373, 255] on em "Pending" at bounding box center [370, 258] width 149 height 35
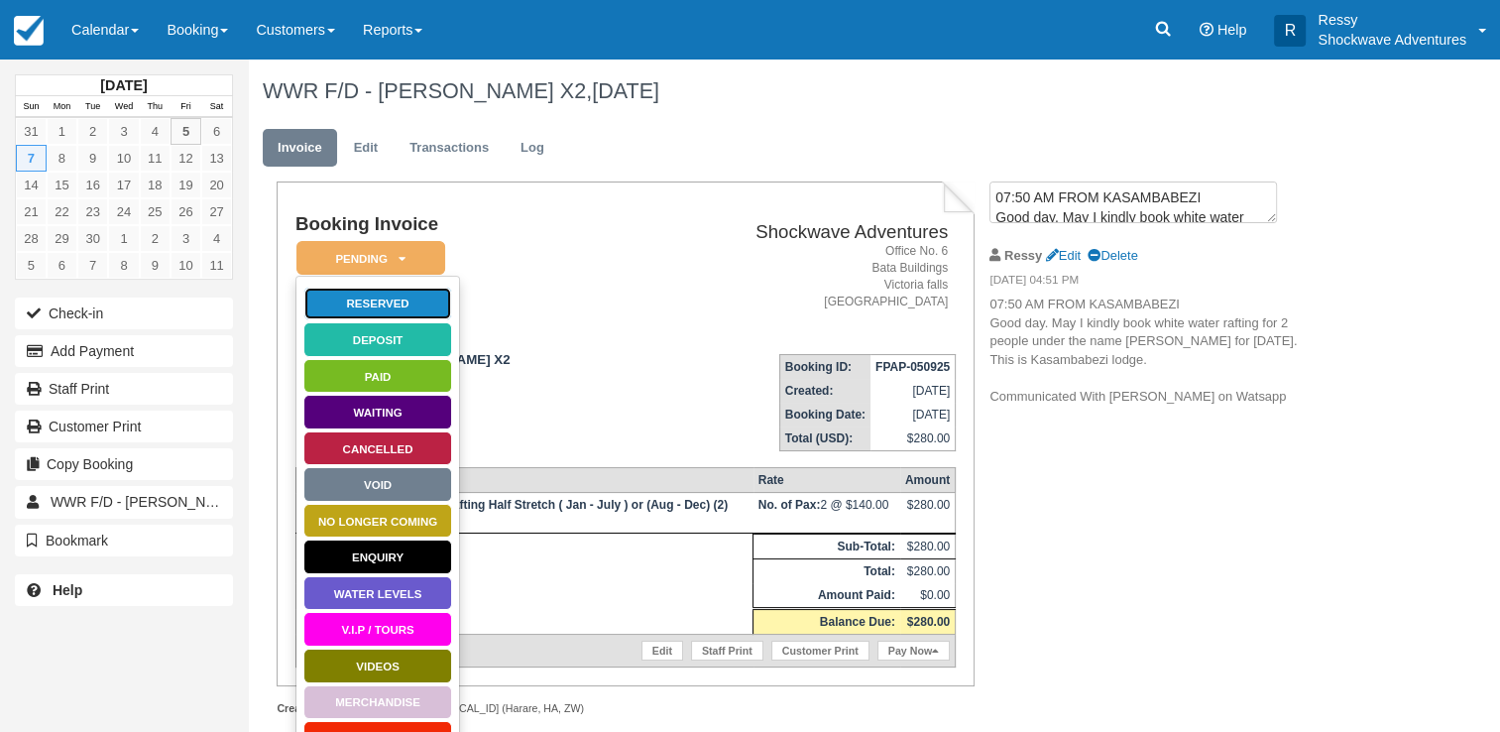
click at [382, 301] on link "Reserved" at bounding box center [377, 304] width 149 height 35
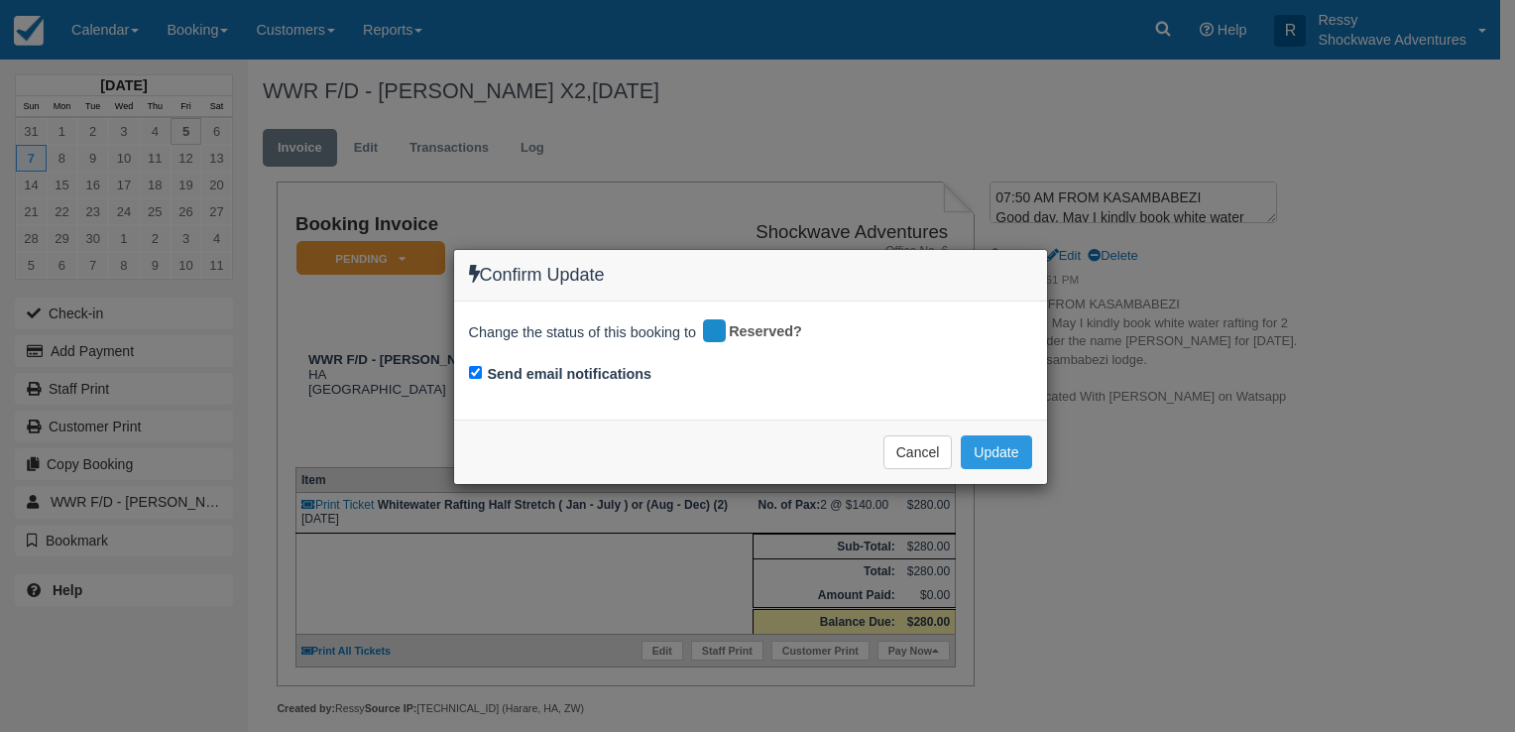
click at [464, 370] on div "Change the status of this booking to Reserved? Send email notifications" at bounding box center [750, 360] width 593 height 118
click at [467, 369] on div "Change the status of this booking to Reserved? Send email notifications" at bounding box center [750, 360] width 593 height 118
click at [471, 370] on input "Send email notifications" at bounding box center [475, 372] width 13 height 13
checkbox input "false"
click at [983, 453] on button "Update" at bounding box center [996, 452] width 70 height 34
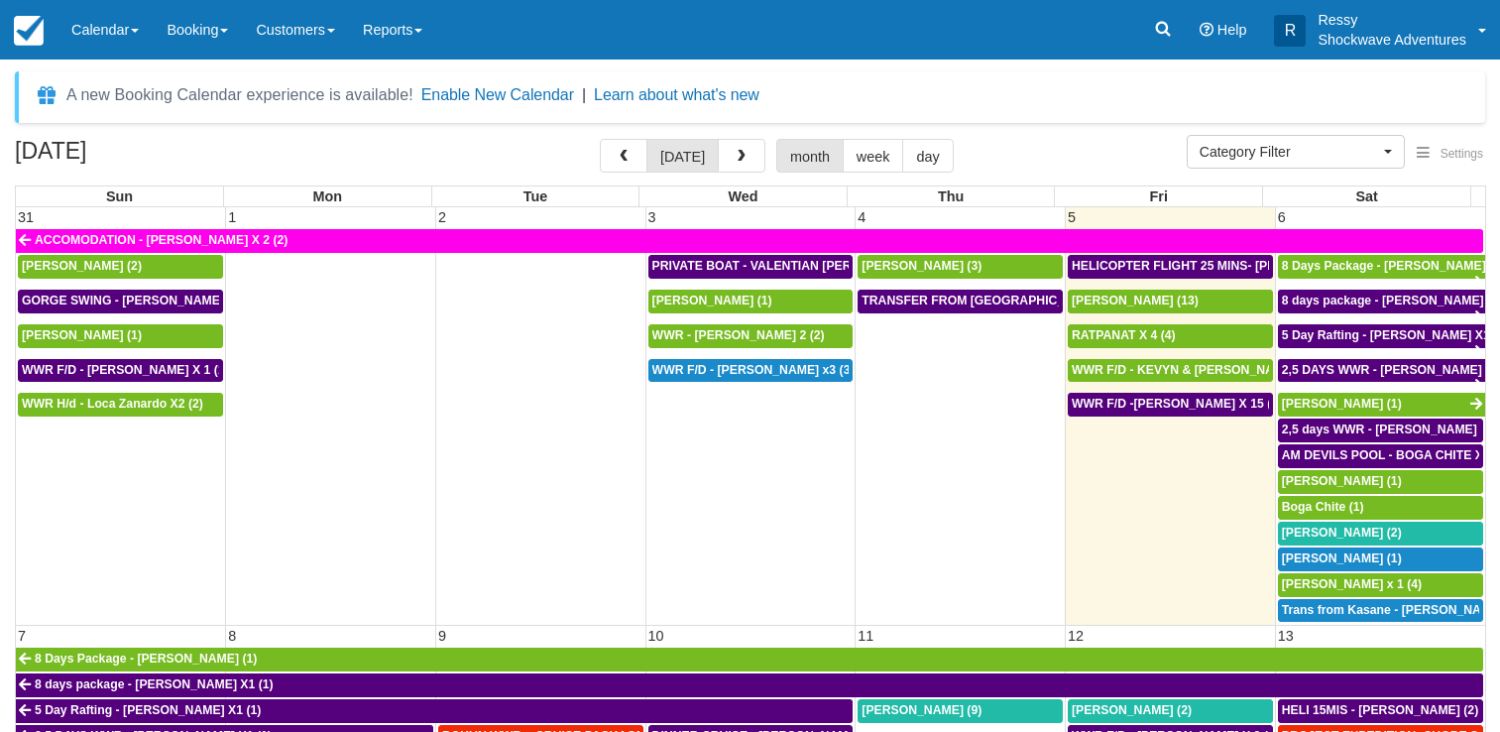
select select
